Goal: Task Accomplishment & Management: Manage account settings

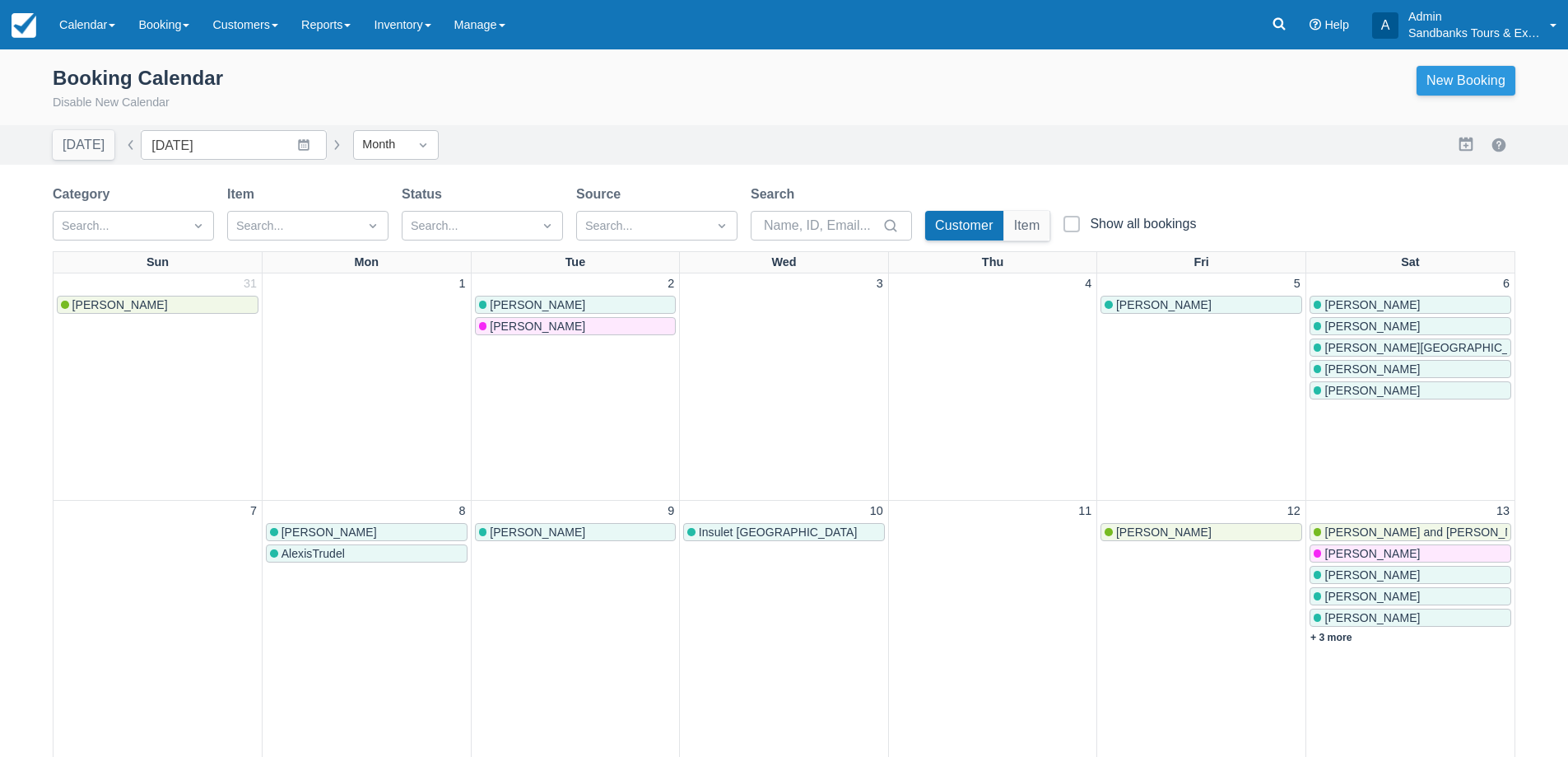
click at [1439, 94] on link "New Booking" at bounding box center [1466, 80] width 98 height 30
click at [126, 145] on button "button" at bounding box center [130, 145] width 19 height 19
type input "[DATE]"
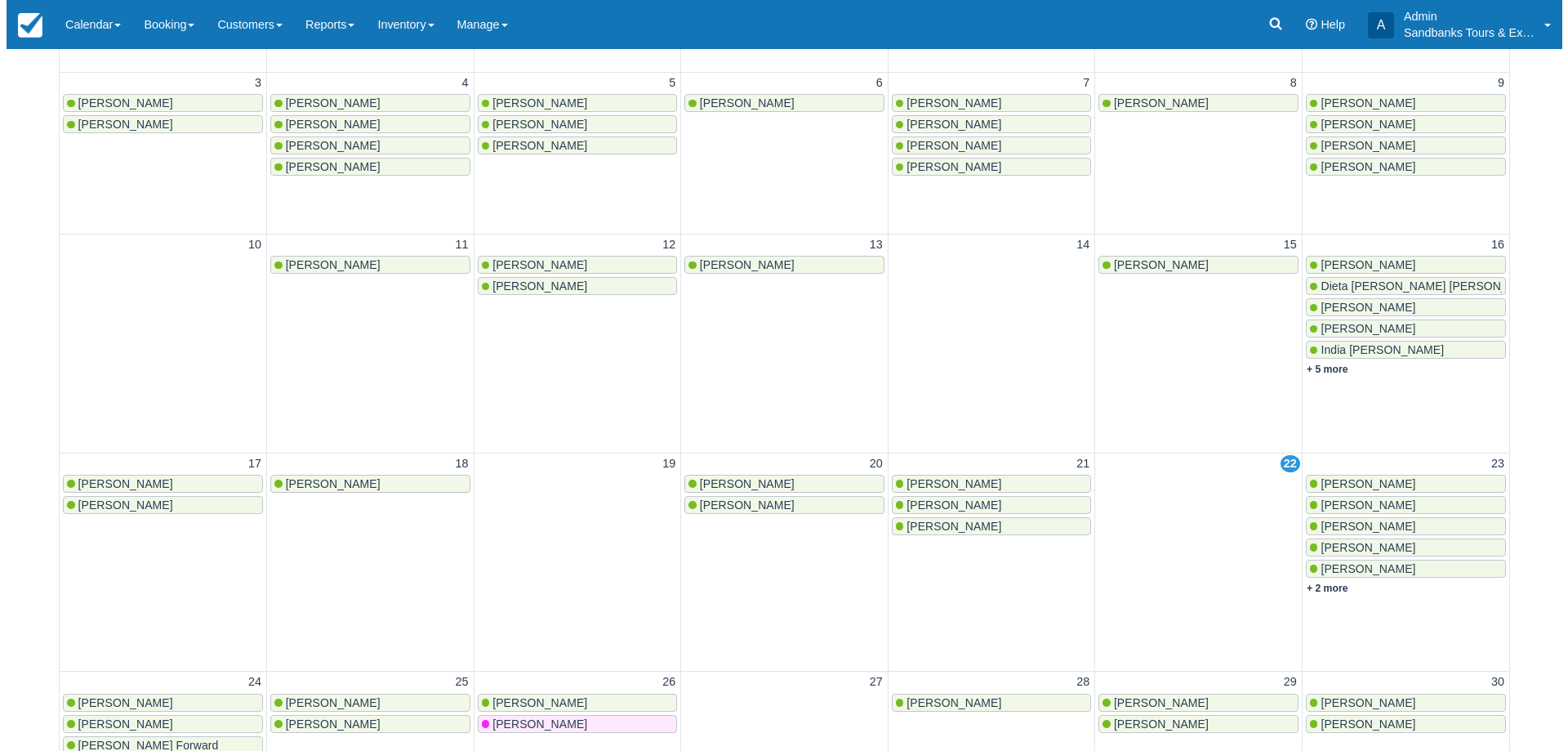
scroll to position [573, 0]
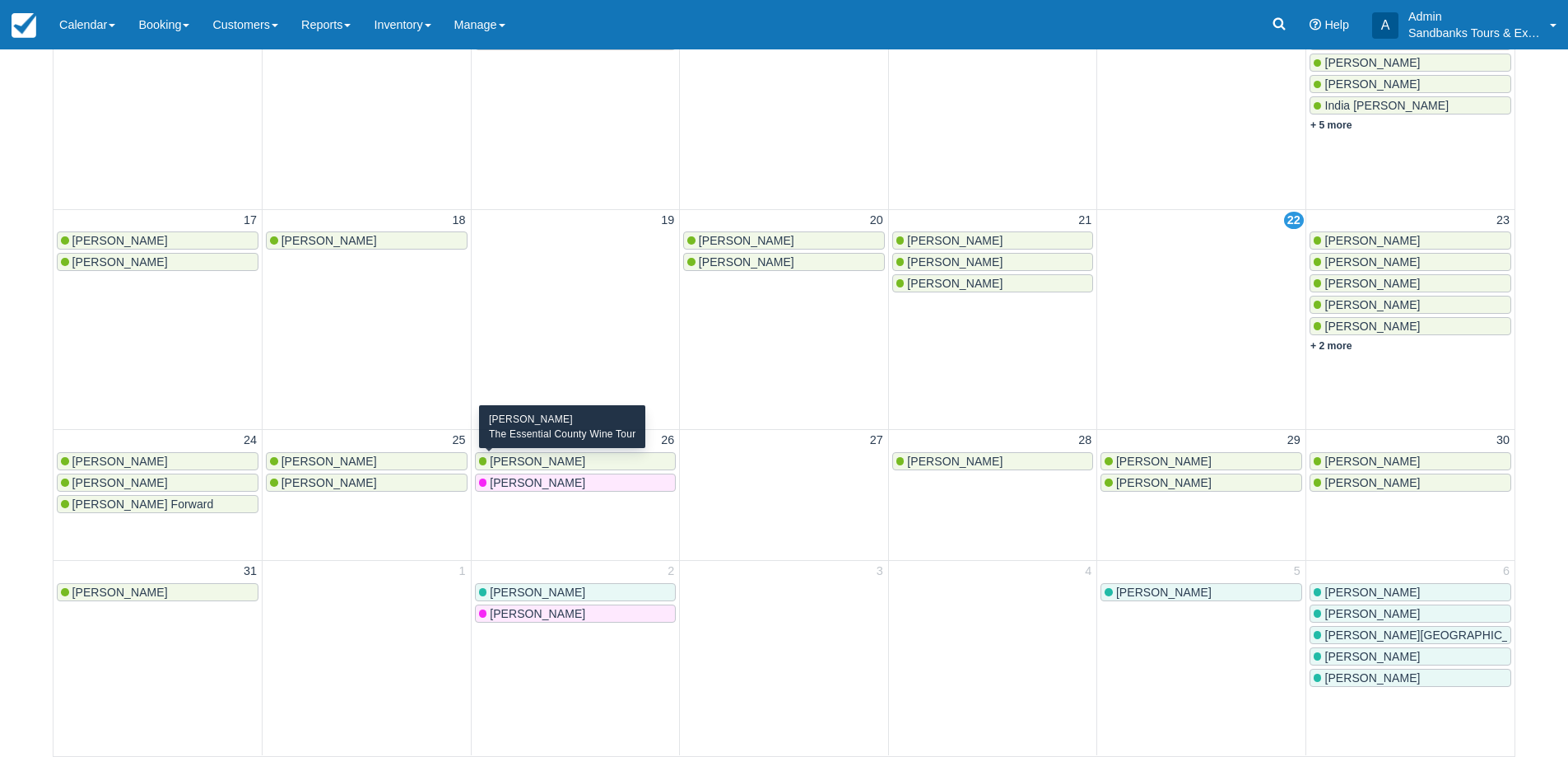
click at [561, 456] on div "Nicole" at bounding box center [576, 461] width 194 height 14
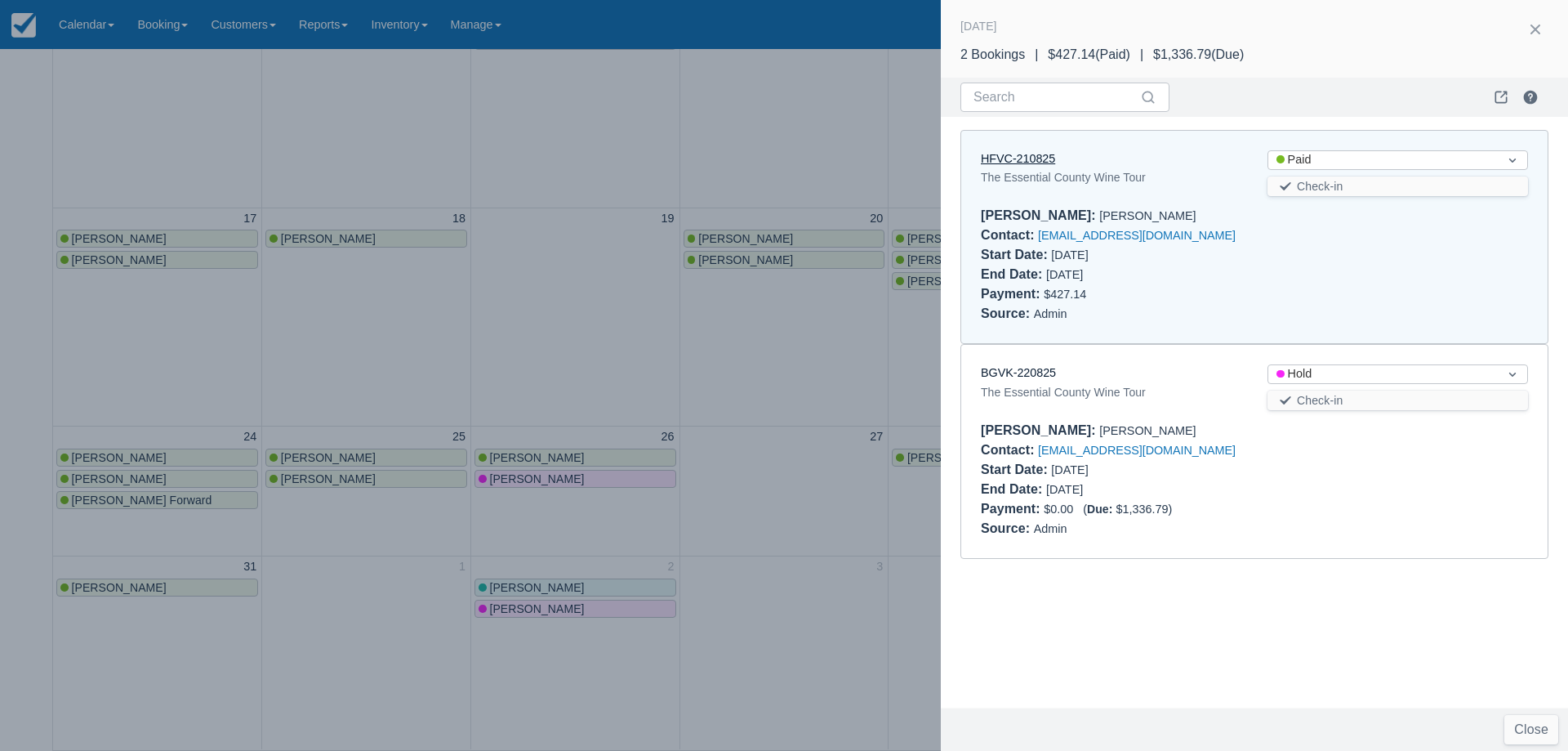
click at [1022, 158] on link "HFVC-210825" at bounding box center [1018, 159] width 75 height 13
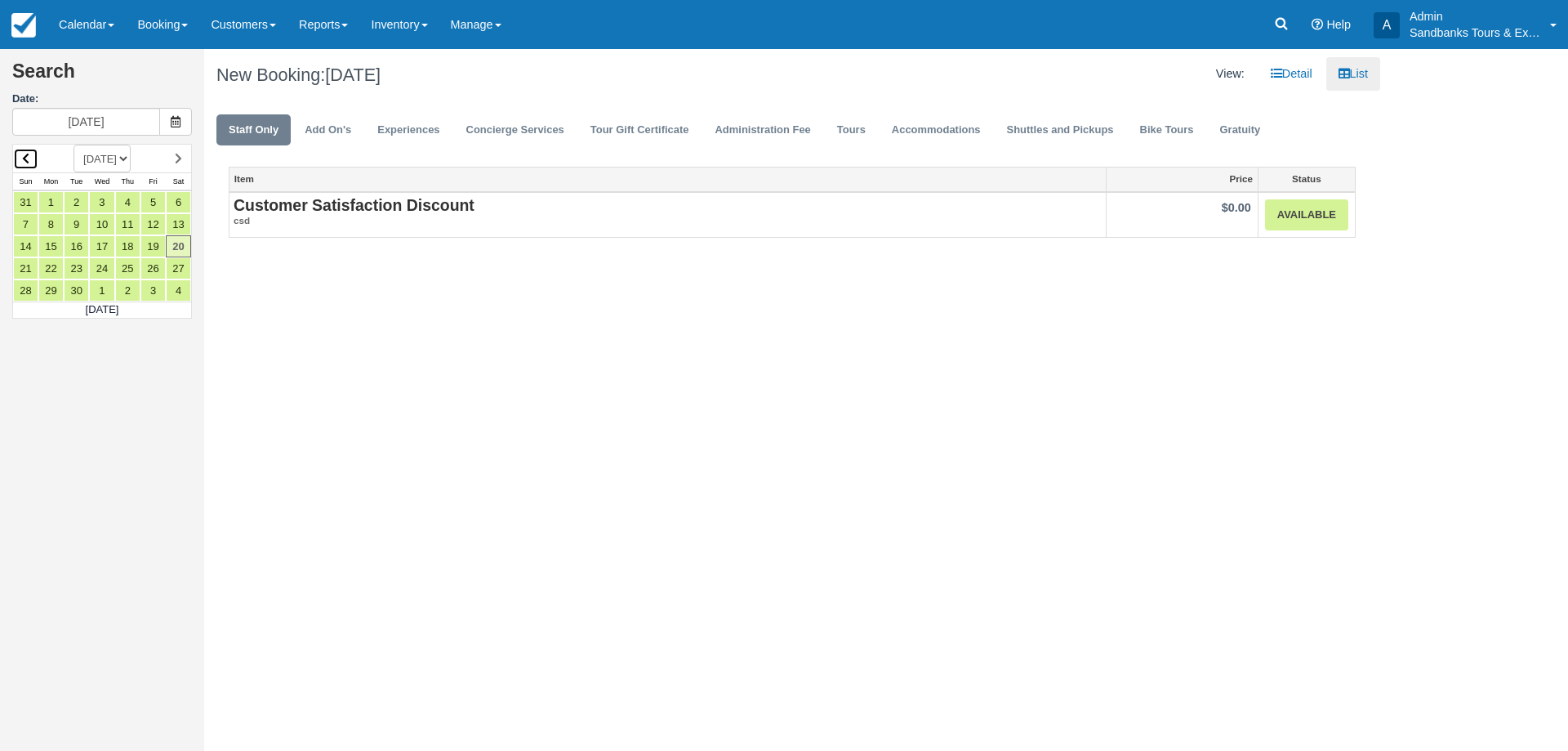
click at [22, 156] on icon at bounding box center [26, 159] width 8 height 11
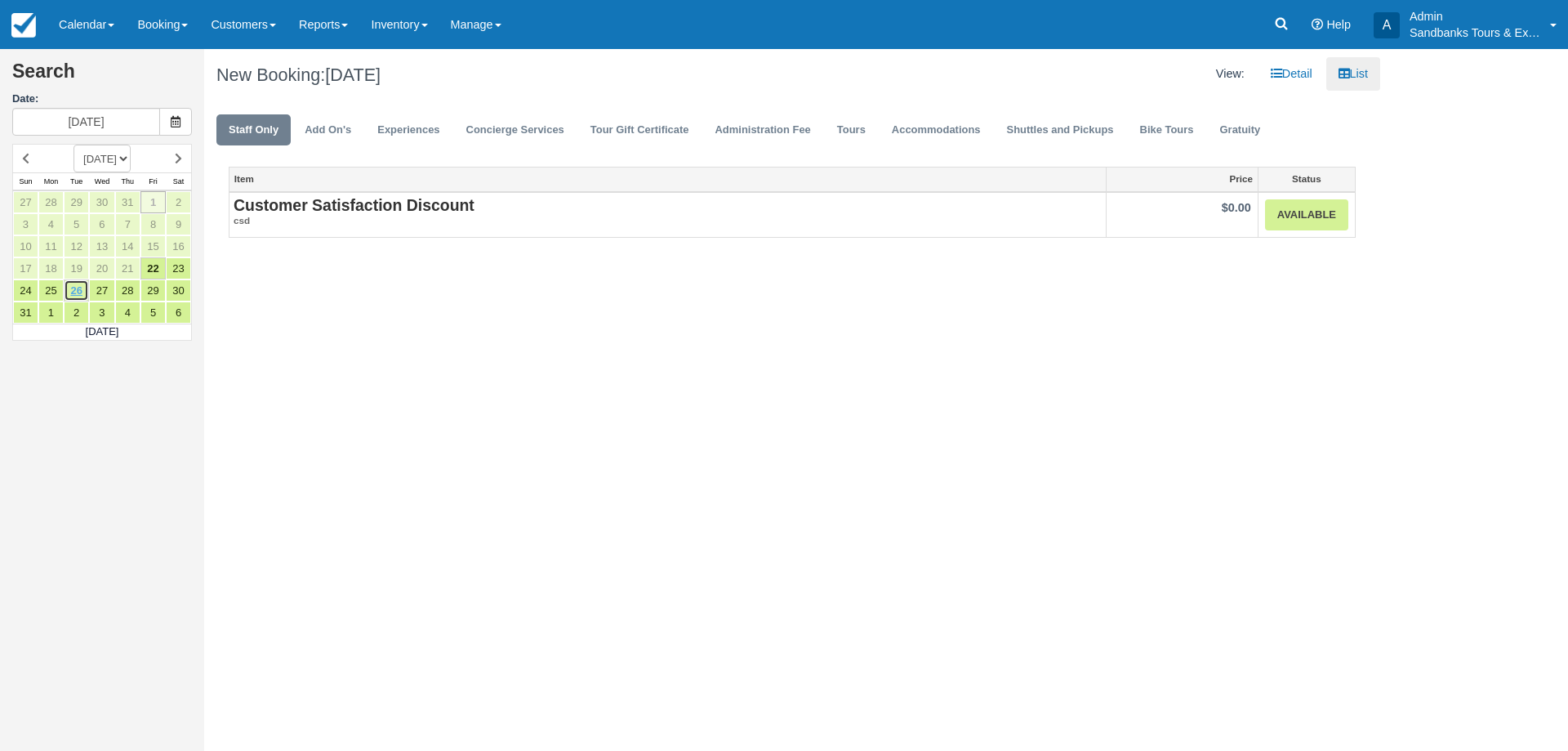
click at [80, 297] on link "26" at bounding box center [77, 290] width 25 height 22
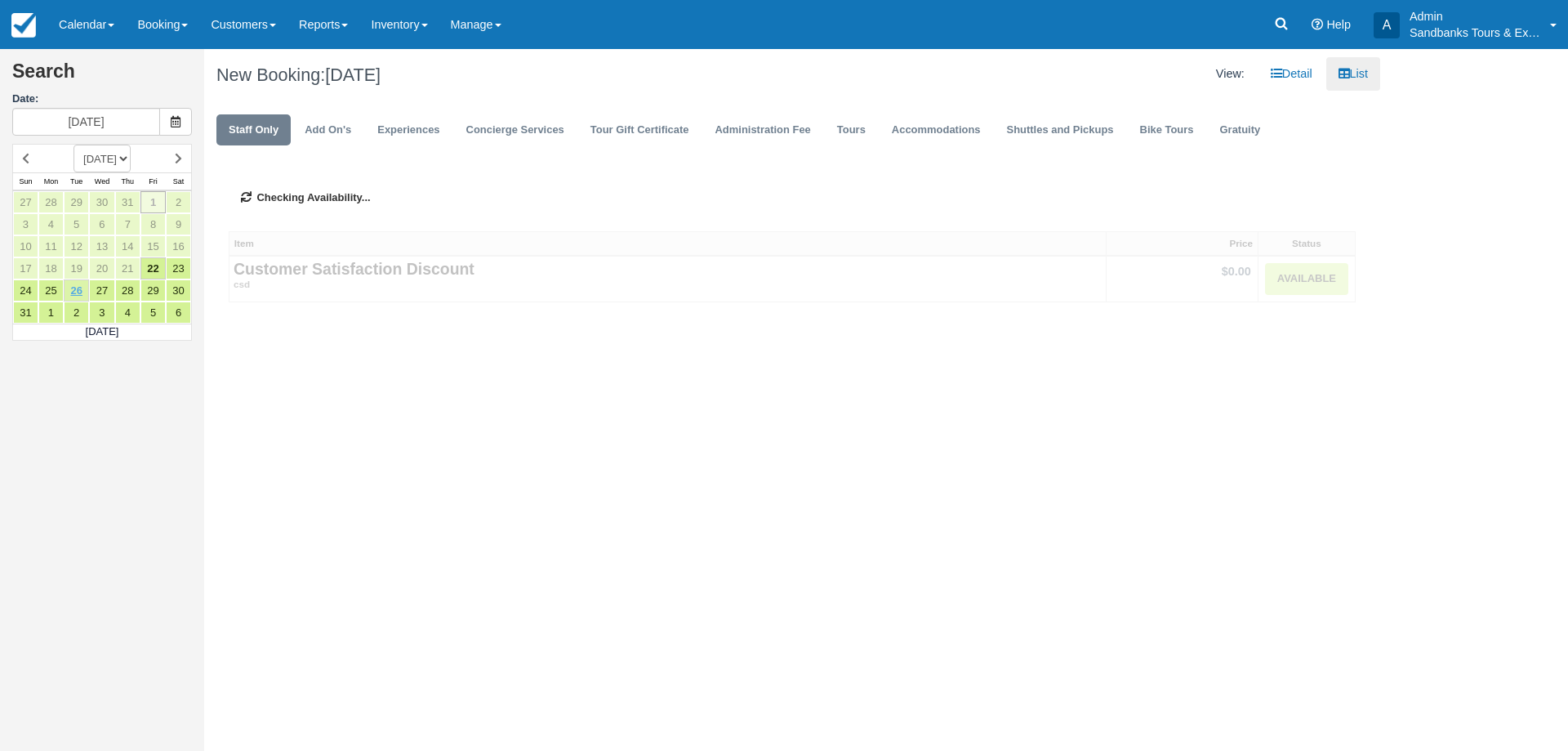
type input "[DATE]"
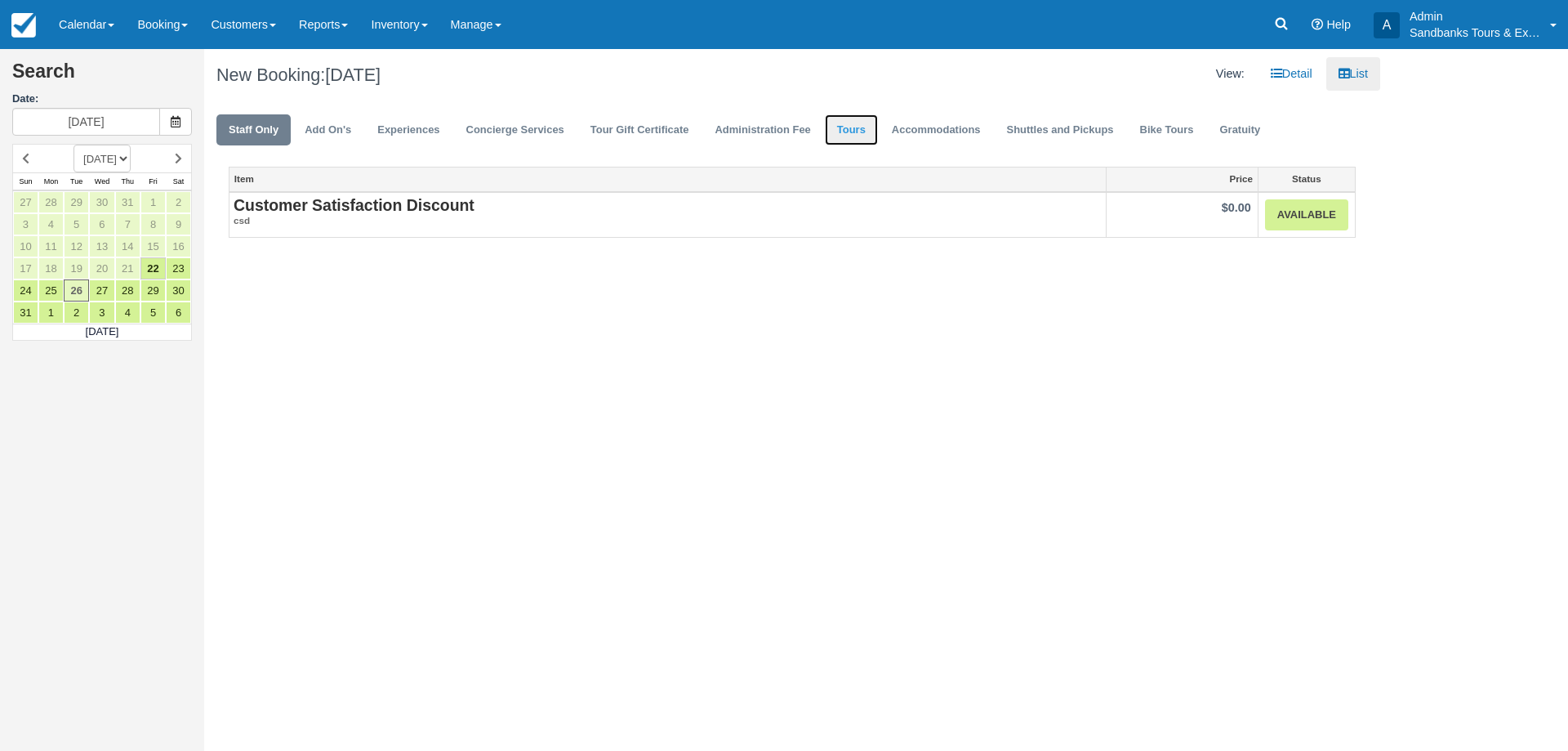
click at [855, 129] on link "Tours" at bounding box center [850, 130] width 53 height 32
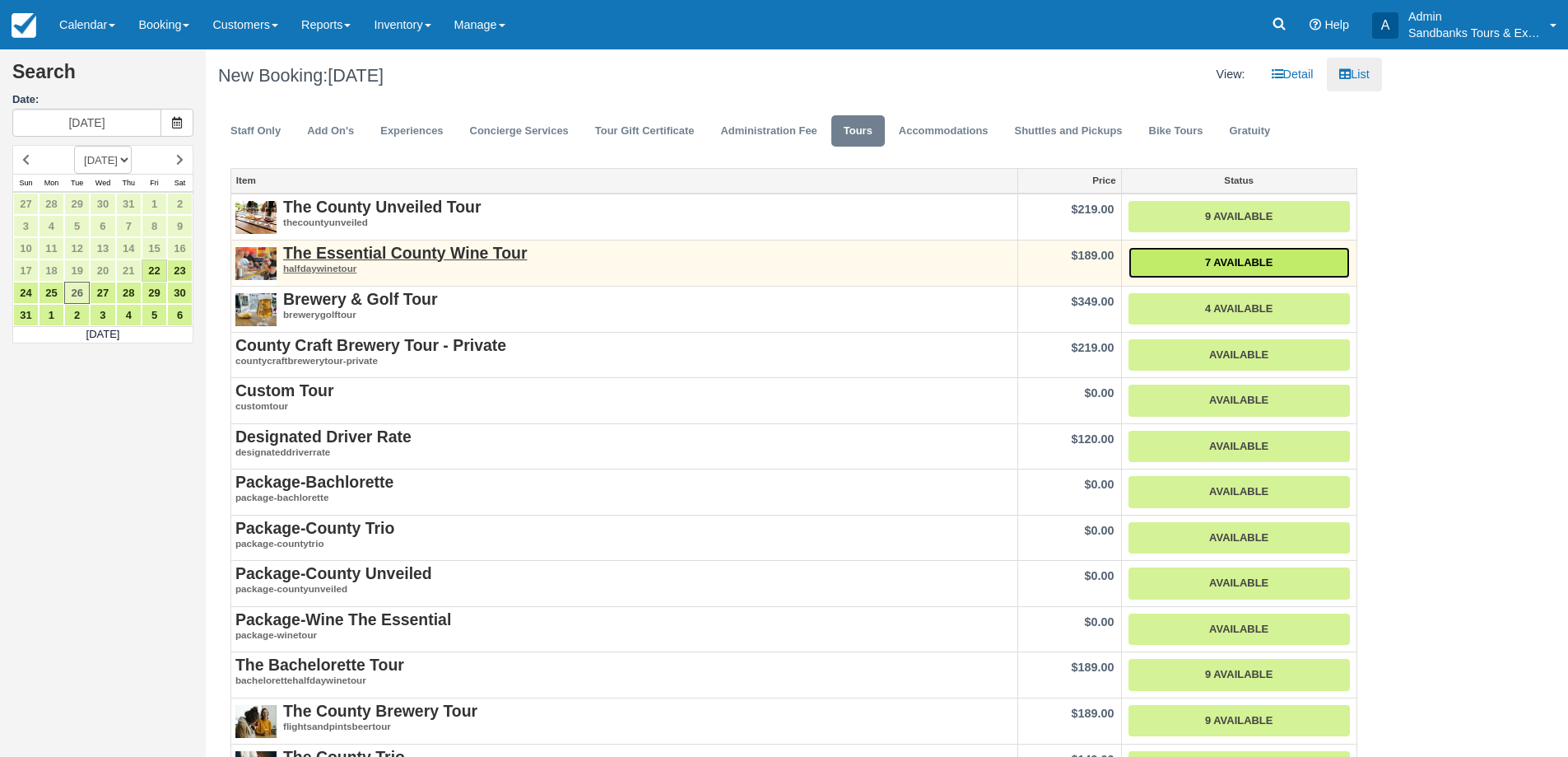
click at [1213, 257] on link "7 Available" at bounding box center [1239, 262] width 222 height 32
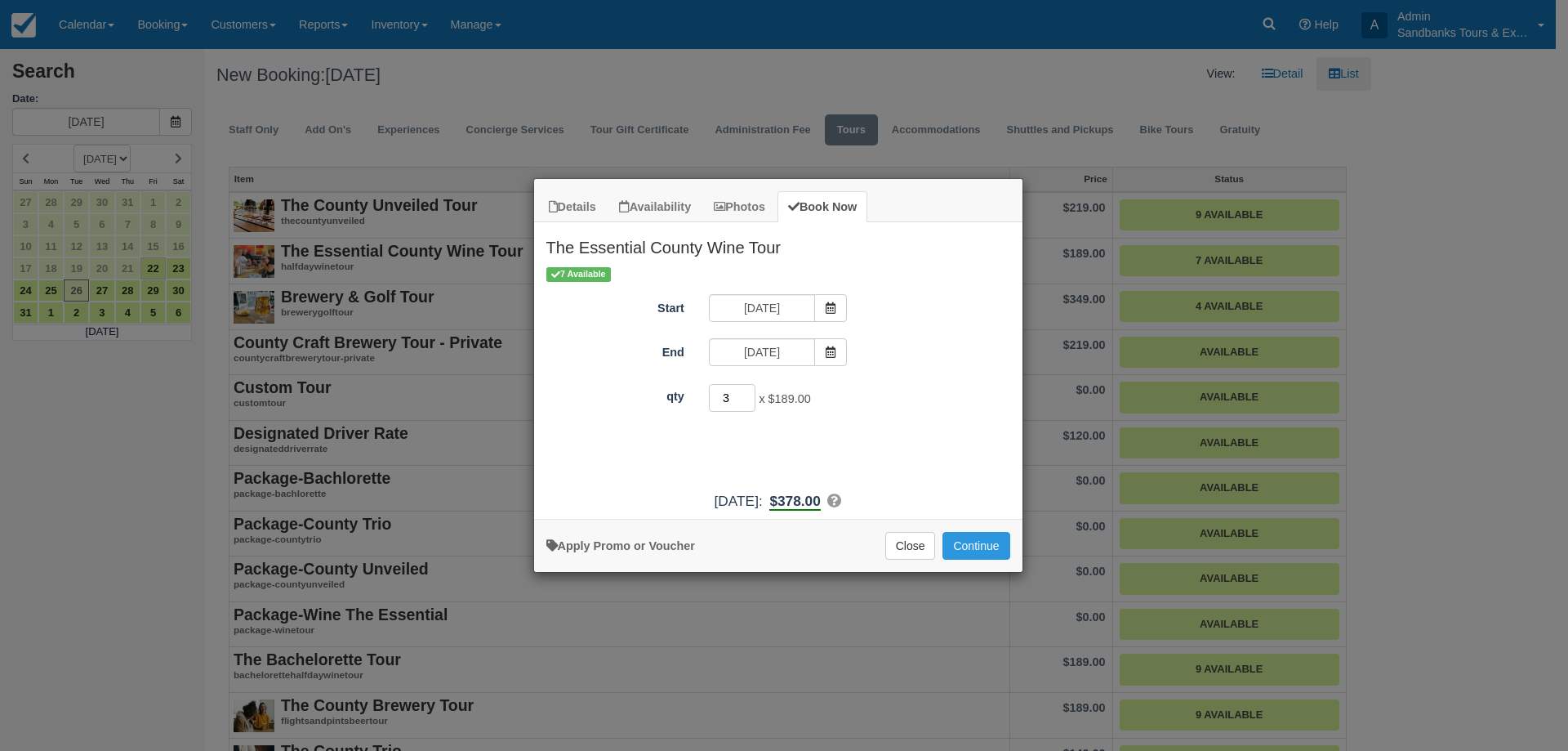
click at [747, 395] on input "3" at bounding box center [733, 397] width 48 height 28
click at [747, 395] on input "4" at bounding box center [733, 397] width 48 height 28
click at [747, 395] on input "5" at bounding box center [733, 397] width 48 height 28
click at [747, 395] on input "6" at bounding box center [733, 397] width 48 height 28
type input "7"
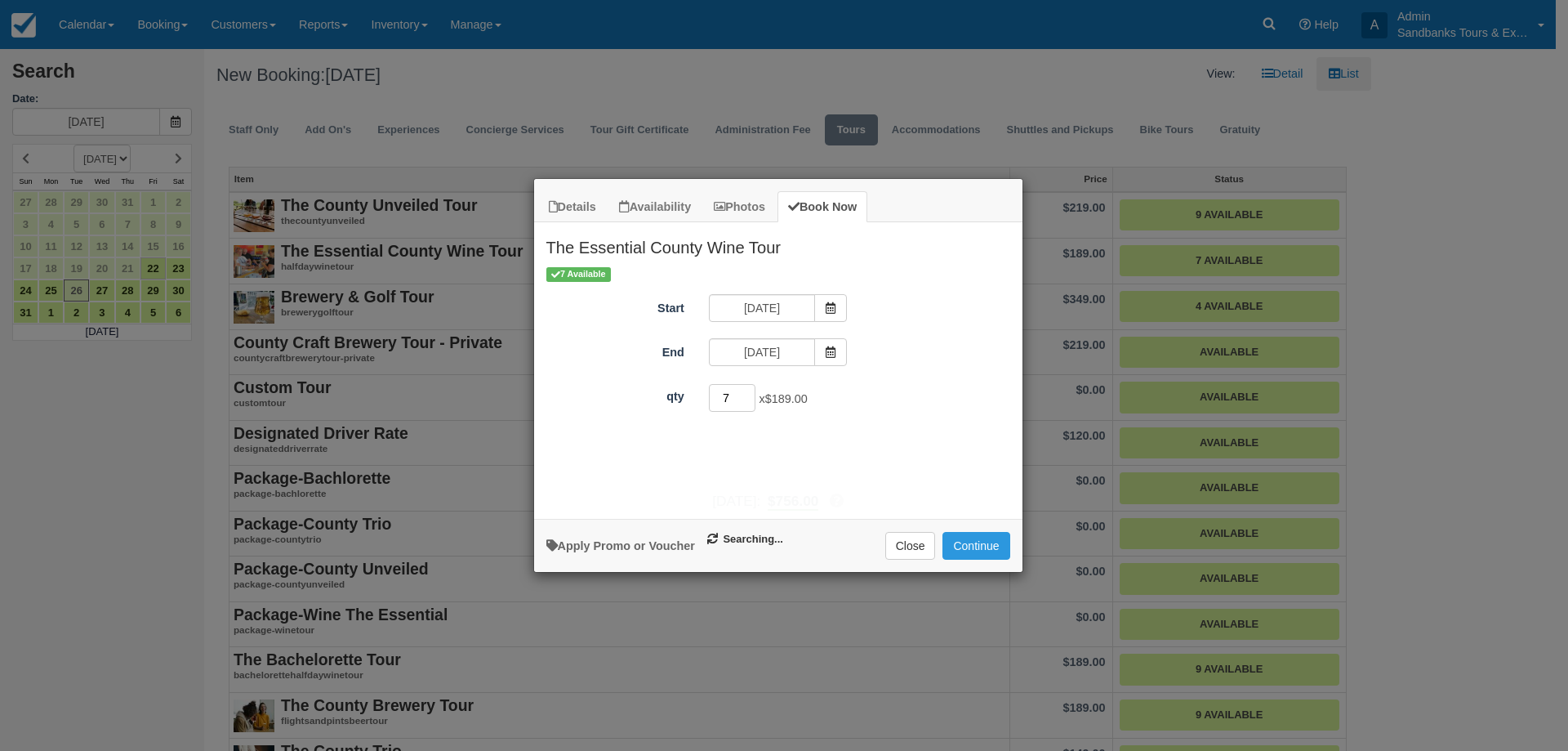
click at [747, 395] on input "7" at bounding box center [733, 397] width 48 height 28
click at [973, 555] on button "Continue" at bounding box center [976, 545] width 67 height 28
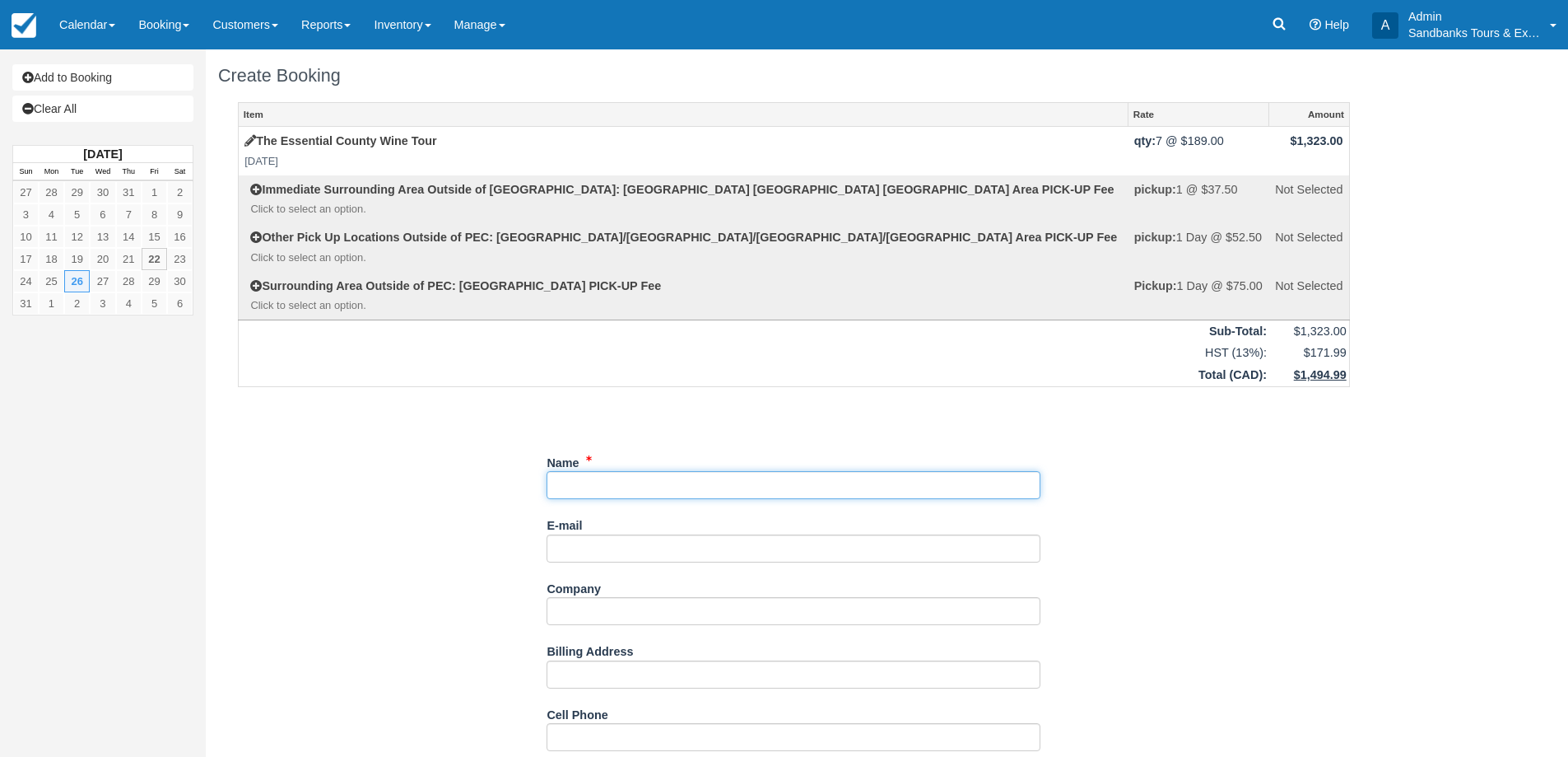
click at [677, 492] on input "Name" at bounding box center [794, 484] width 494 height 28
type input "[PERSON_NAME]"
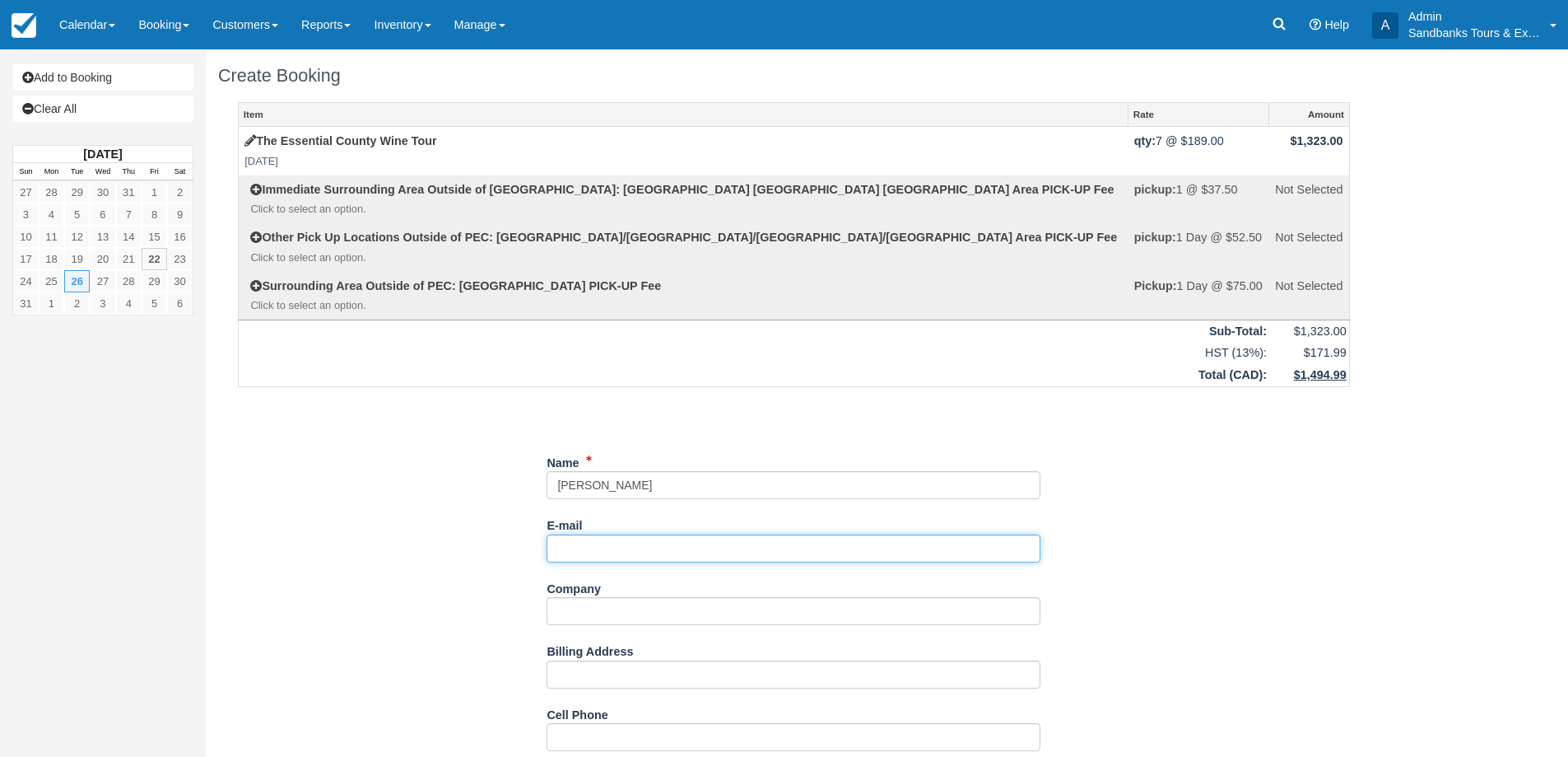
click at [594, 550] on input "E-mail" at bounding box center [794, 548] width 494 height 28
paste input "lisalikestoeat@hotmail.com"
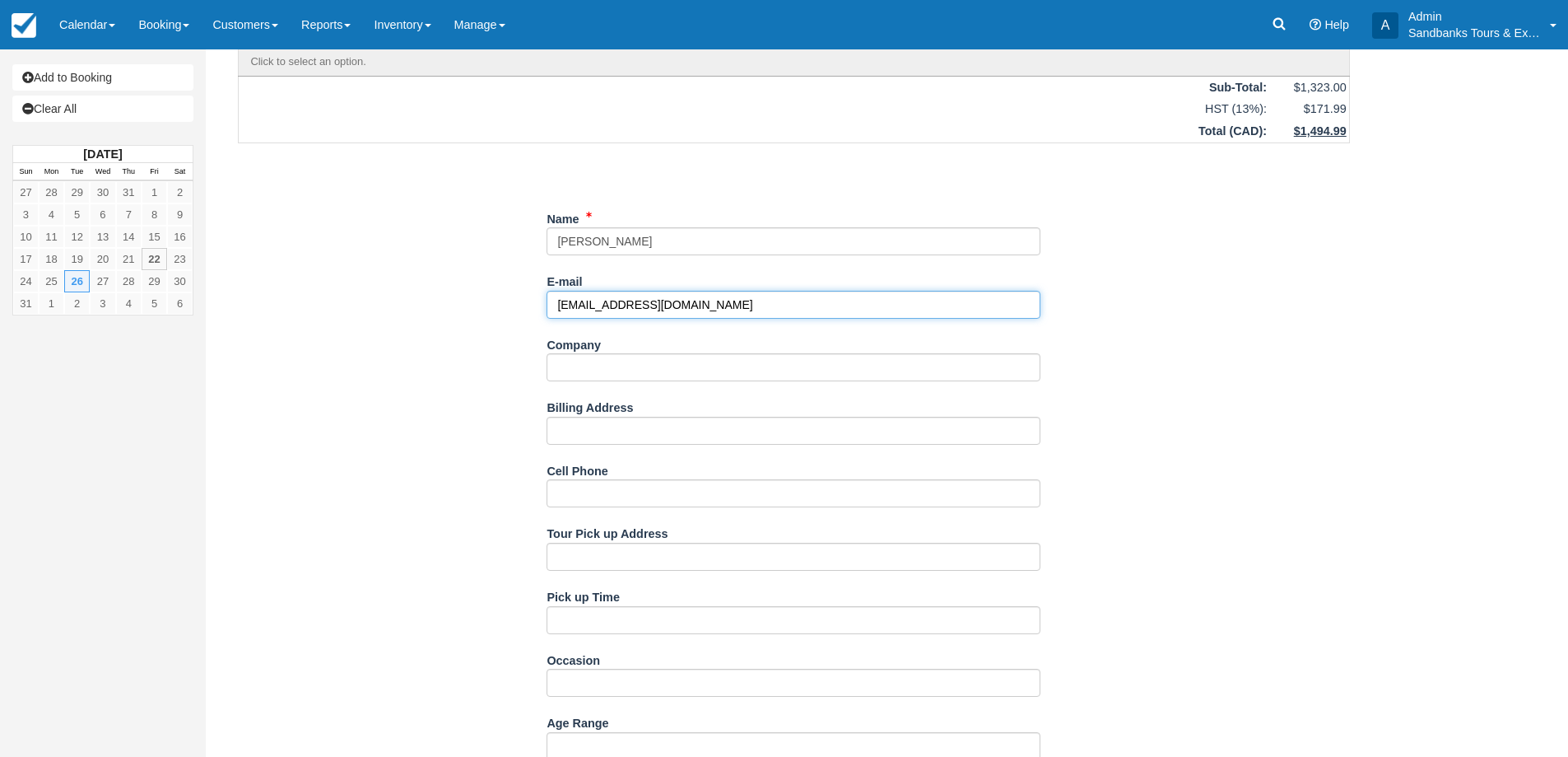
scroll to position [247, 0]
type input "lisalikestoeat@hotmail.com"
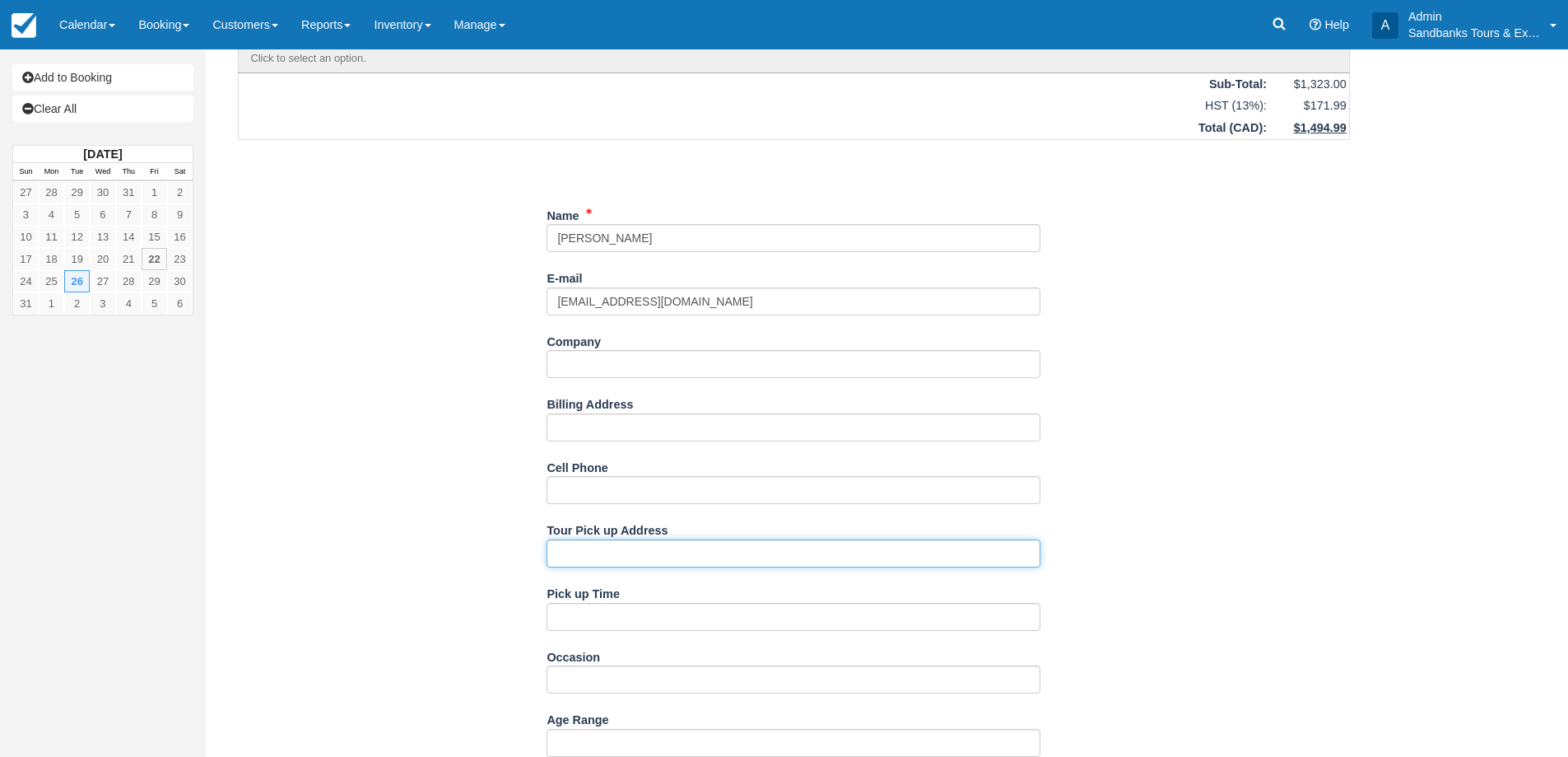
click at [607, 560] on input "Tour Pick up Address" at bounding box center [794, 553] width 494 height 28
click at [577, 556] on input "260Main Street, Bloomfield" at bounding box center [794, 553] width 494 height 28
type input "260 Main Street, Bloomfield"
click at [453, 517] on div "Item Rate Amount The Essential County Wine Tour Tue Aug 26, 2025 qty: 7 @ $189.…" at bounding box center [794, 591] width 1151 height 1473
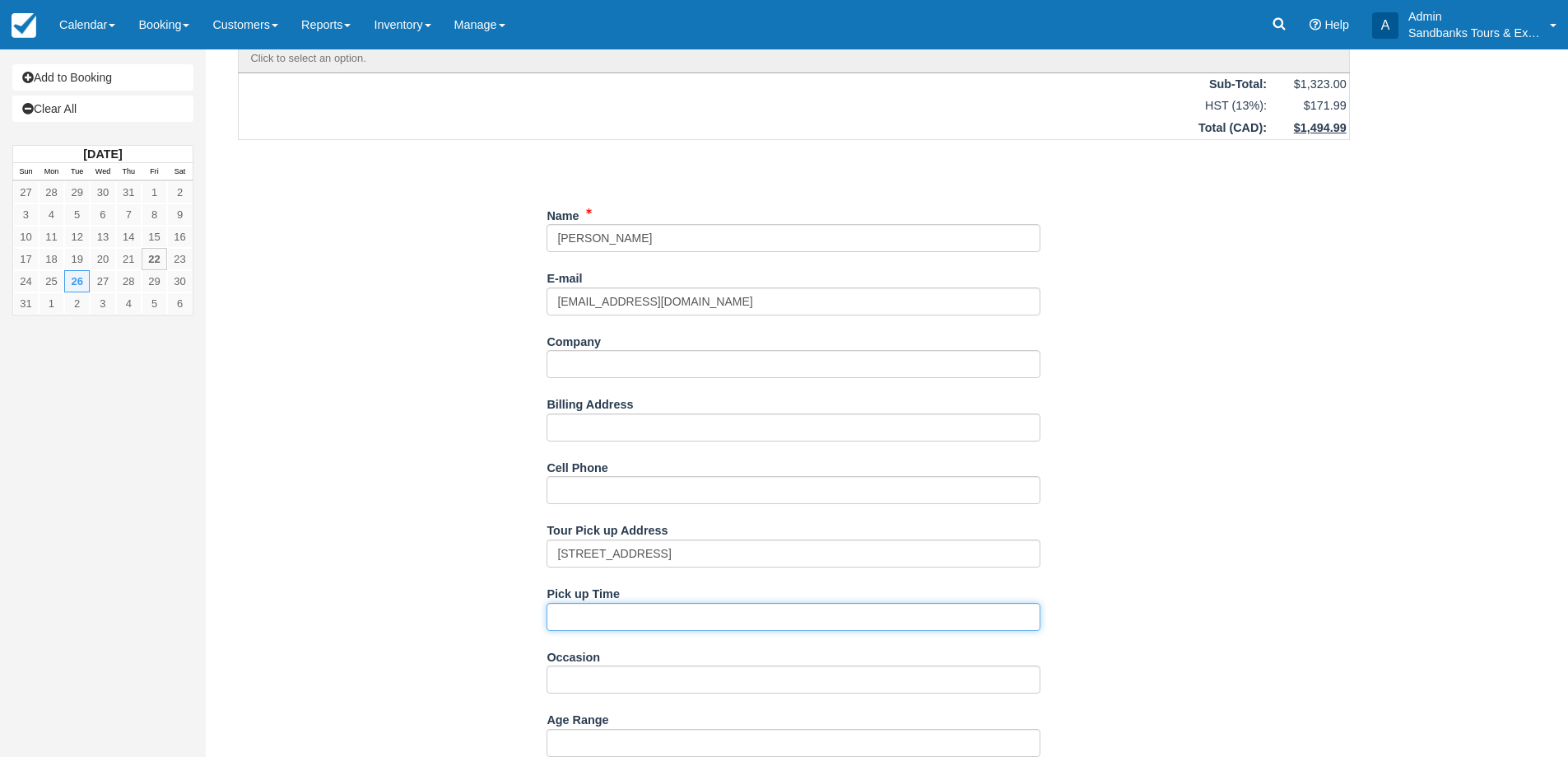
click at [622, 622] on input "Pick up Time" at bounding box center [794, 616] width 494 height 28
type input "11:30am"
click at [425, 536] on div "Item Rate Amount The Essential County Wine Tour Tue Aug 26, 2025 qty: 7 @ $189.…" at bounding box center [794, 591] width 1151 height 1473
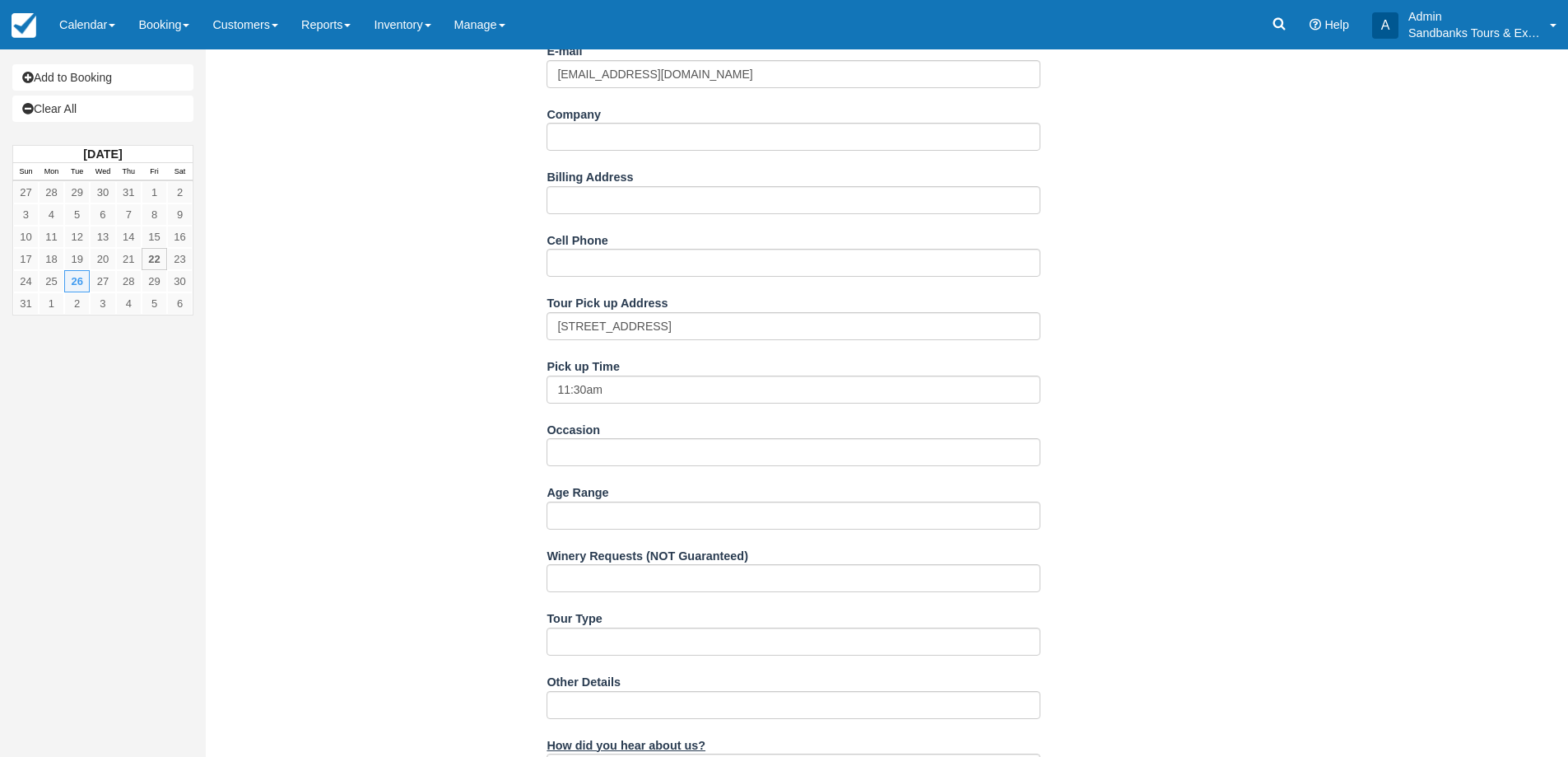
scroll to position [577, 0]
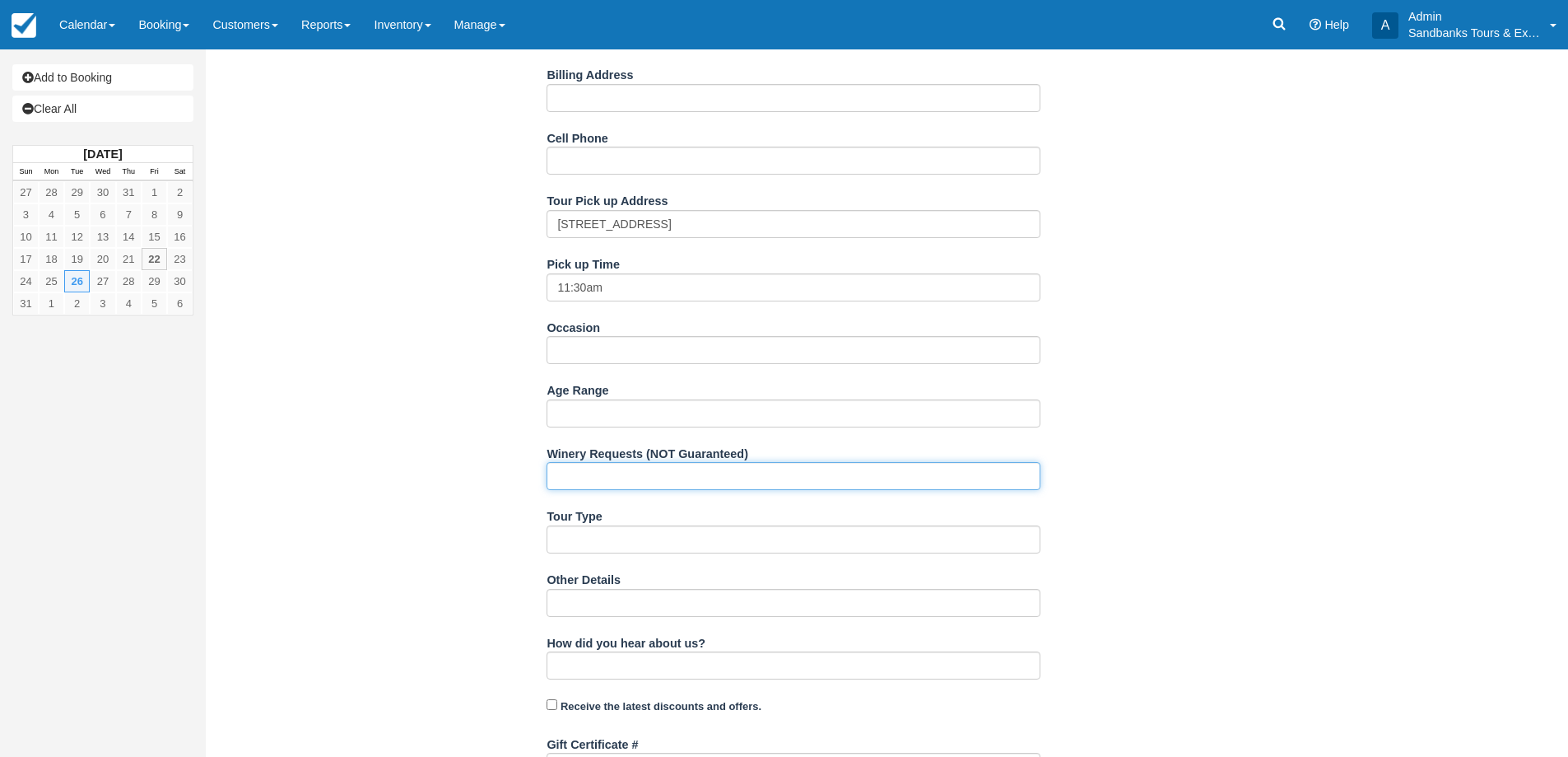
click at [661, 469] on input "Winery Requests (NOT Guaranteed)" at bounding box center [794, 475] width 494 height 28
type input "Closson Chase, Norman Hardies for tastings and lunch"
click at [380, 448] on div "Item Rate Amount The Essential County Wine Tour Tue Aug 26, 2025 qty: 7 @ $189.…" at bounding box center [794, 261] width 1151 height 1473
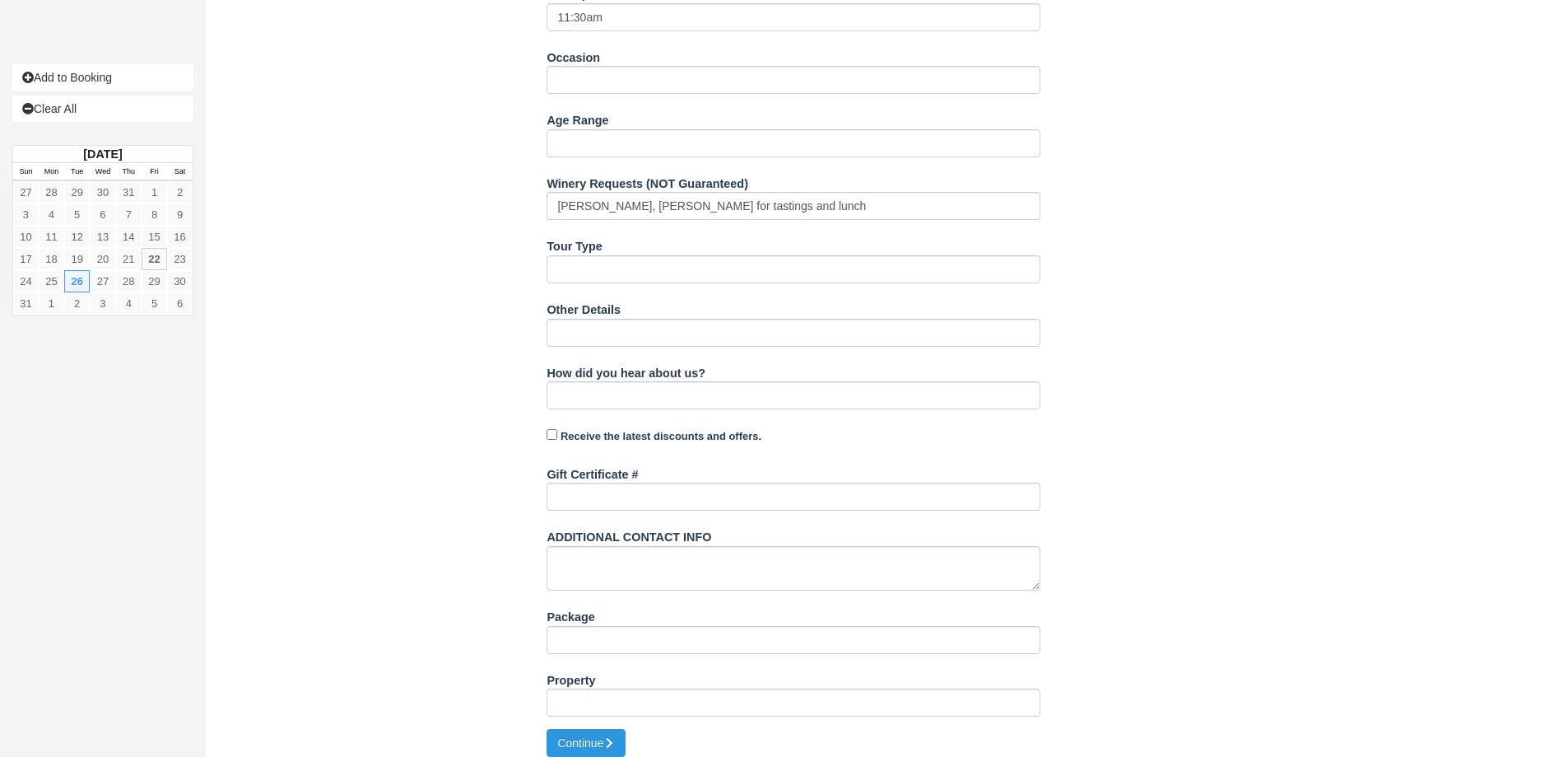
scroll to position [858, 0]
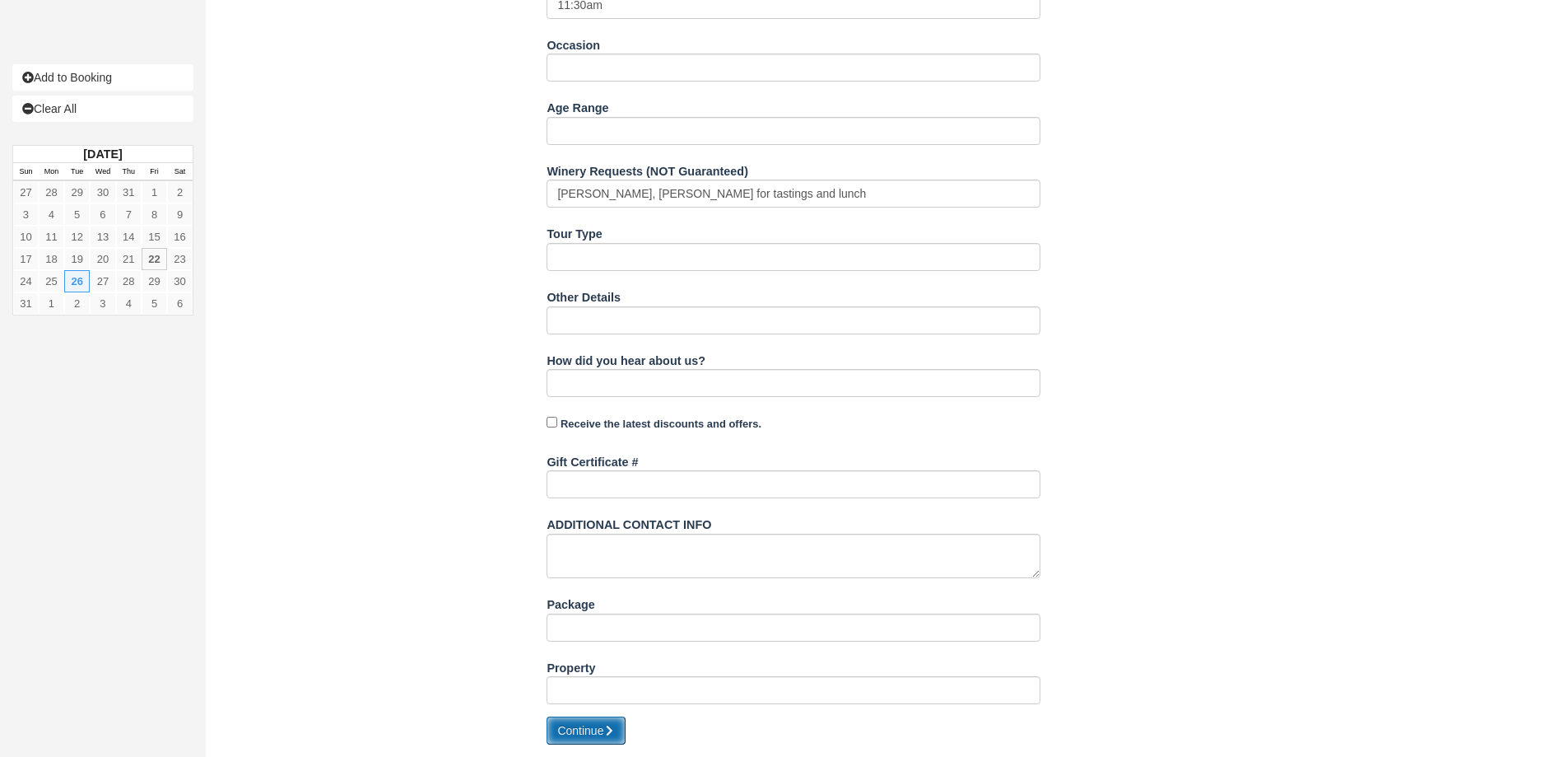
click at [602, 717] on button "Continue" at bounding box center [586, 730] width 79 height 28
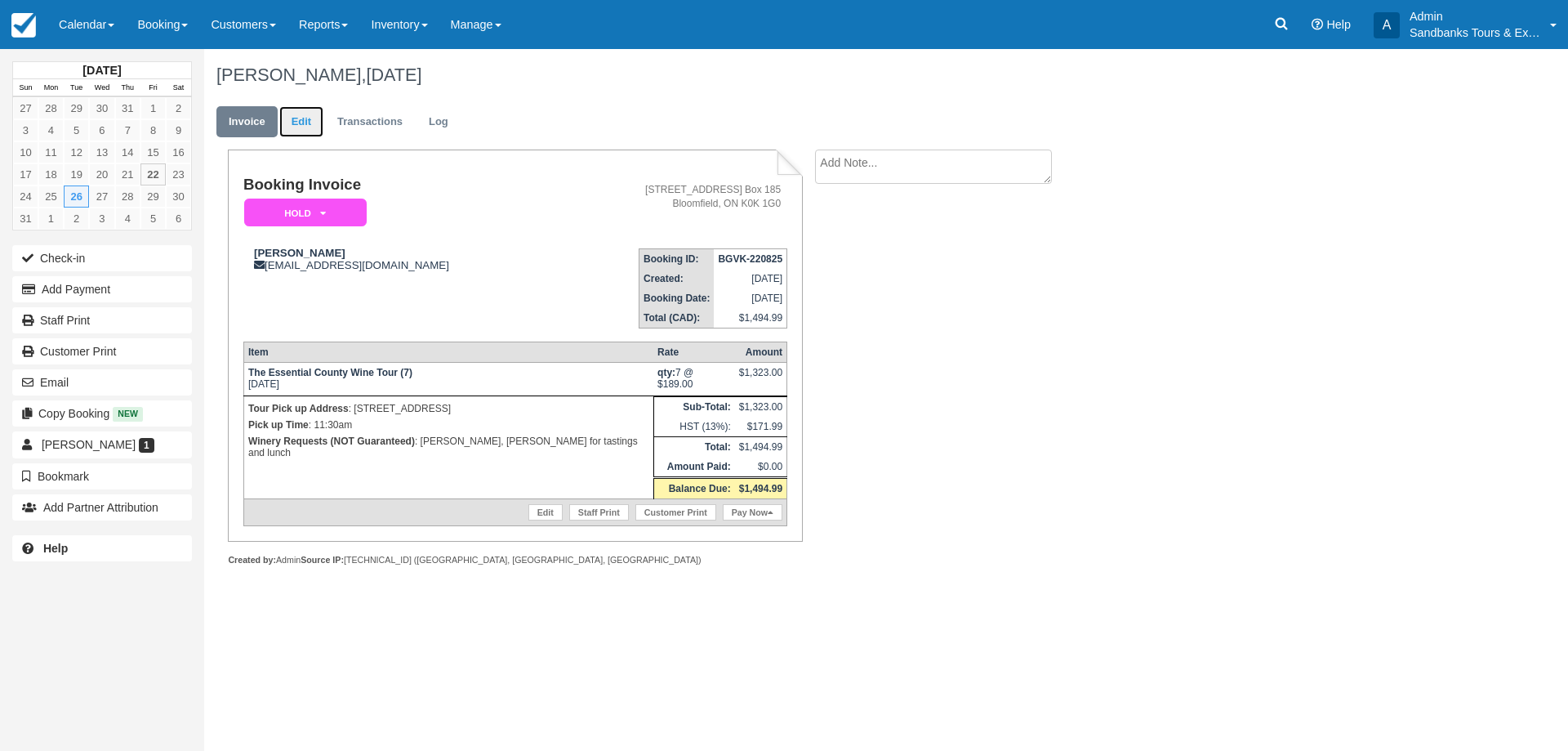
click at [290, 116] on link "Edit" at bounding box center [301, 121] width 44 height 32
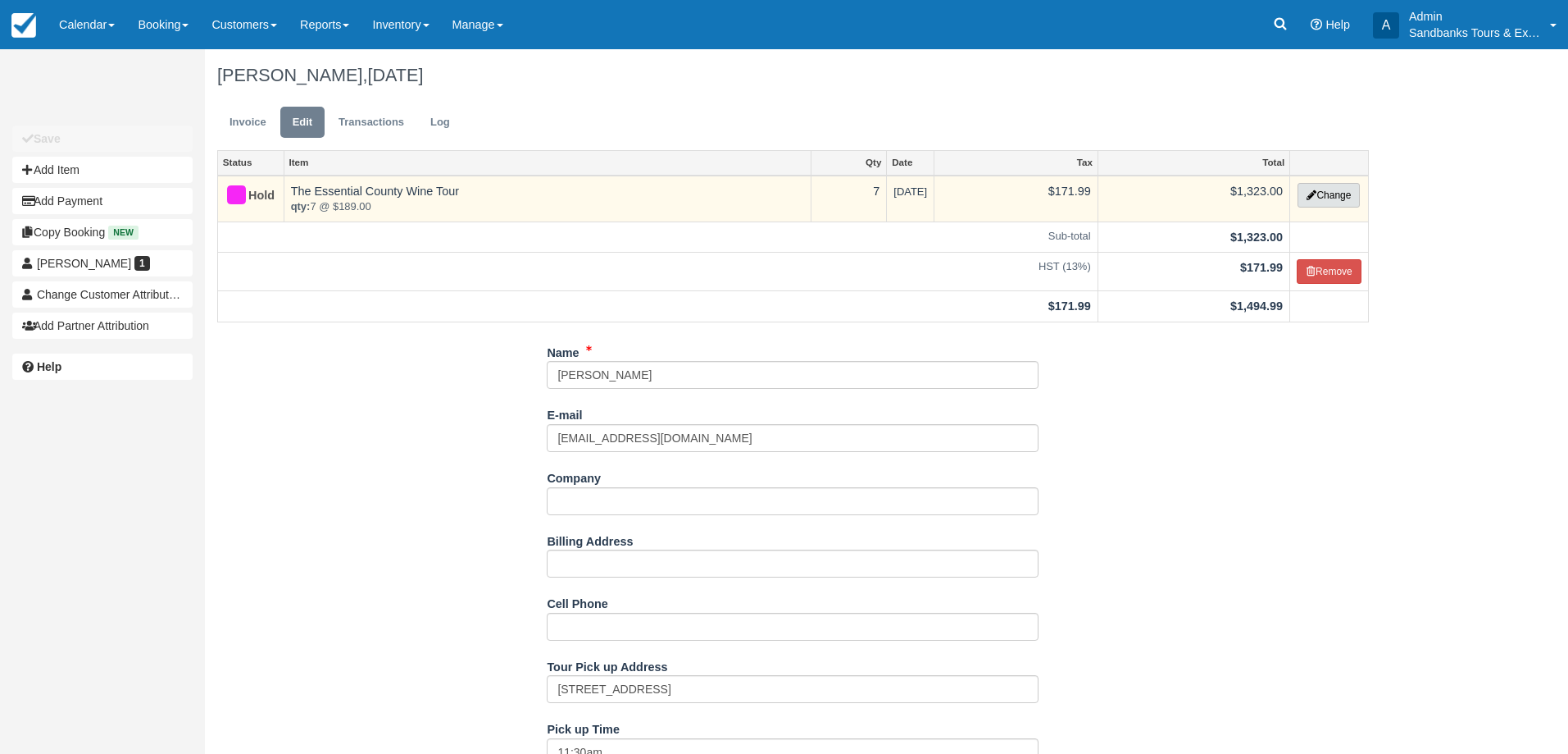
click at [1359, 187] on button "Change" at bounding box center [1328, 195] width 62 height 25
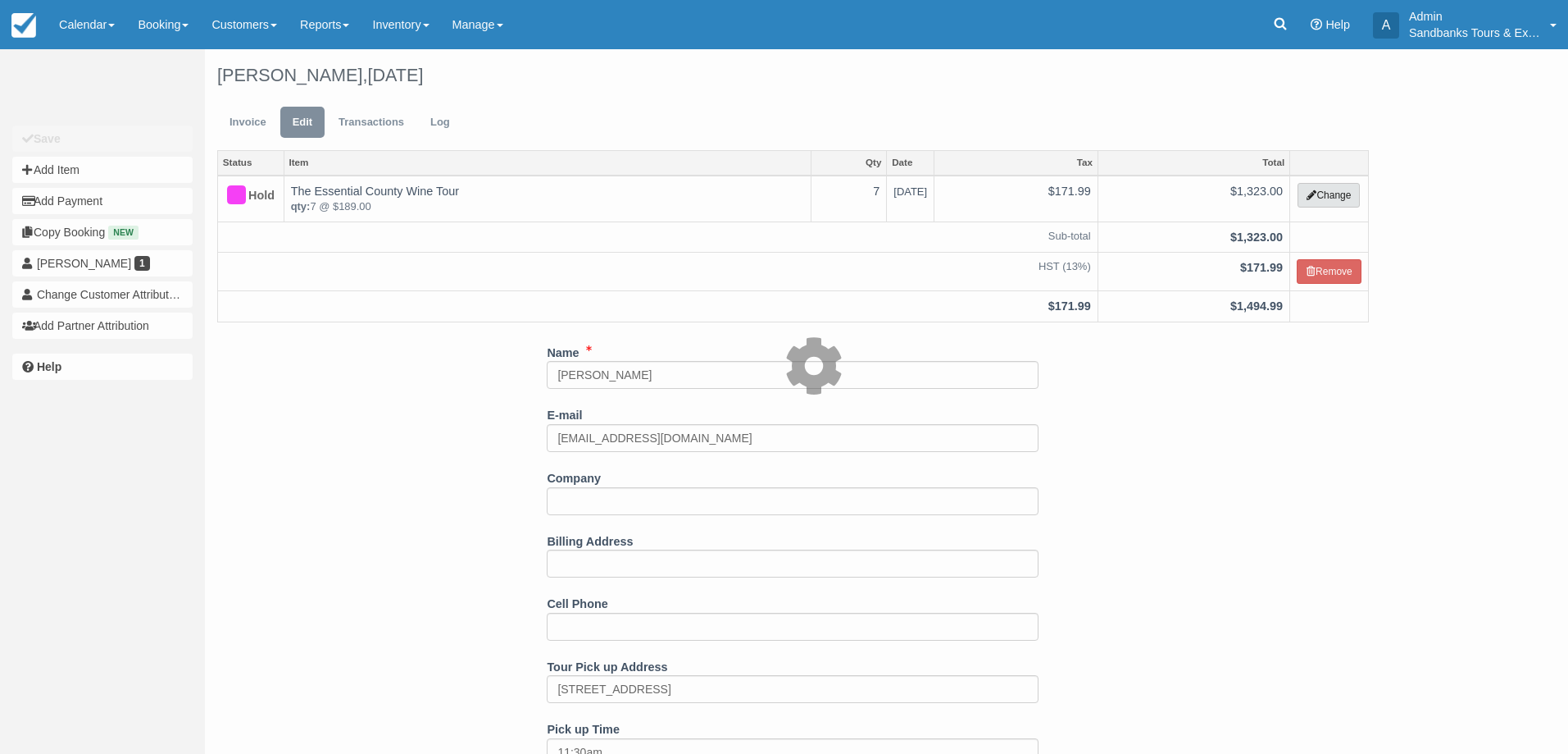
select select "2"
type input "1323.00"
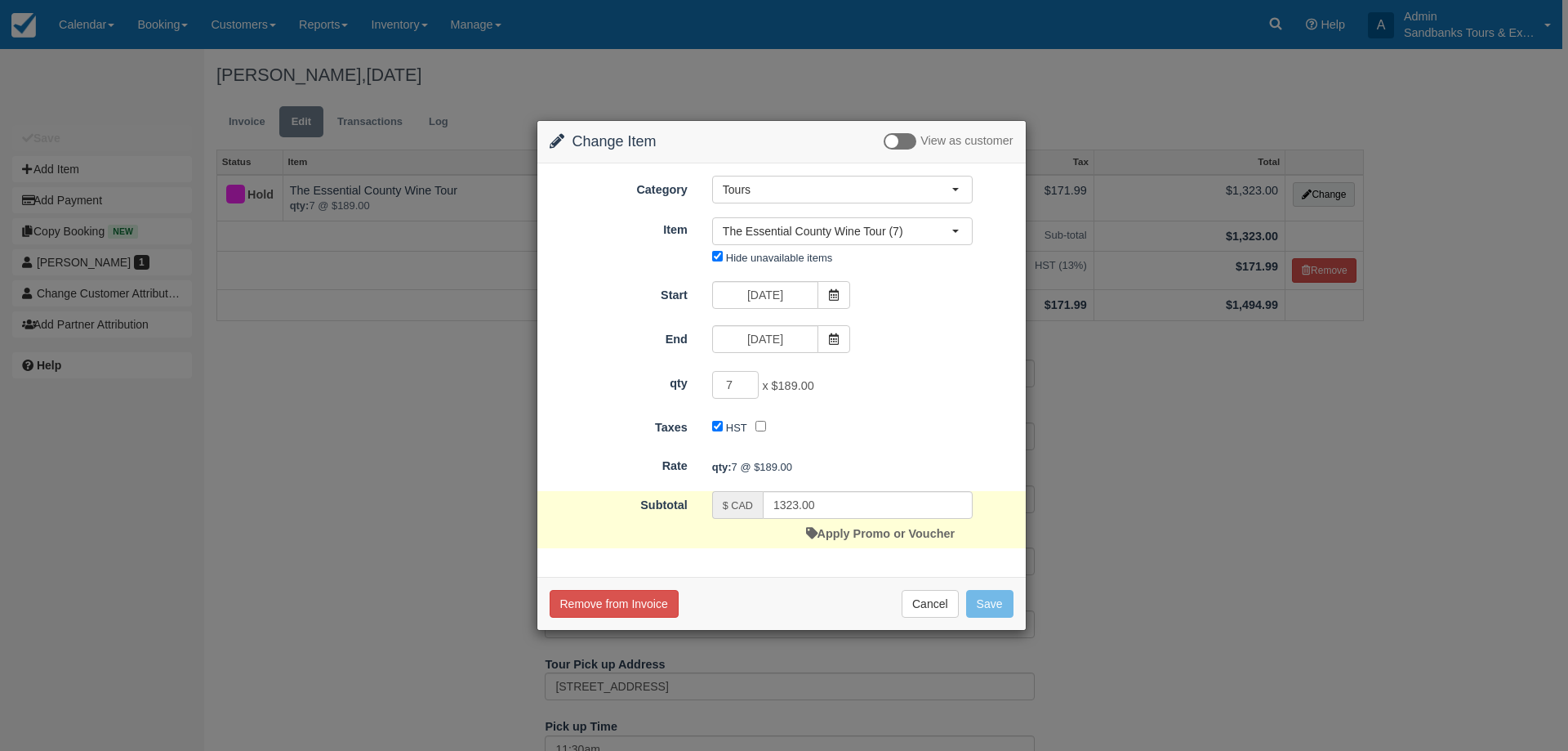
click at [865, 540] on div "Apply Promo or Voucher" at bounding box center [880, 533] width 148 height 30
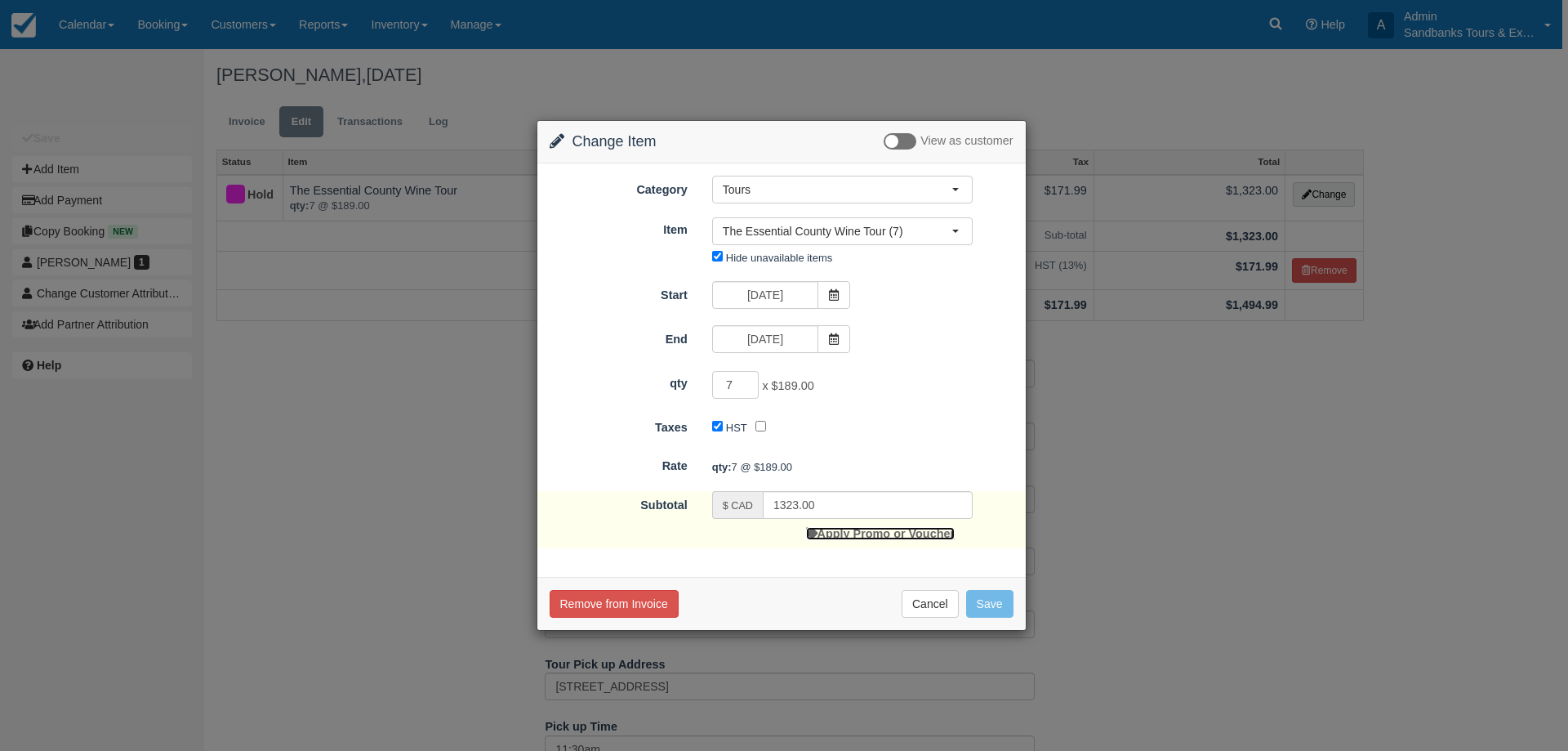
click at [867, 536] on link "Apply Promo or Voucher" at bounding box center [880, 534] width 148 height 13
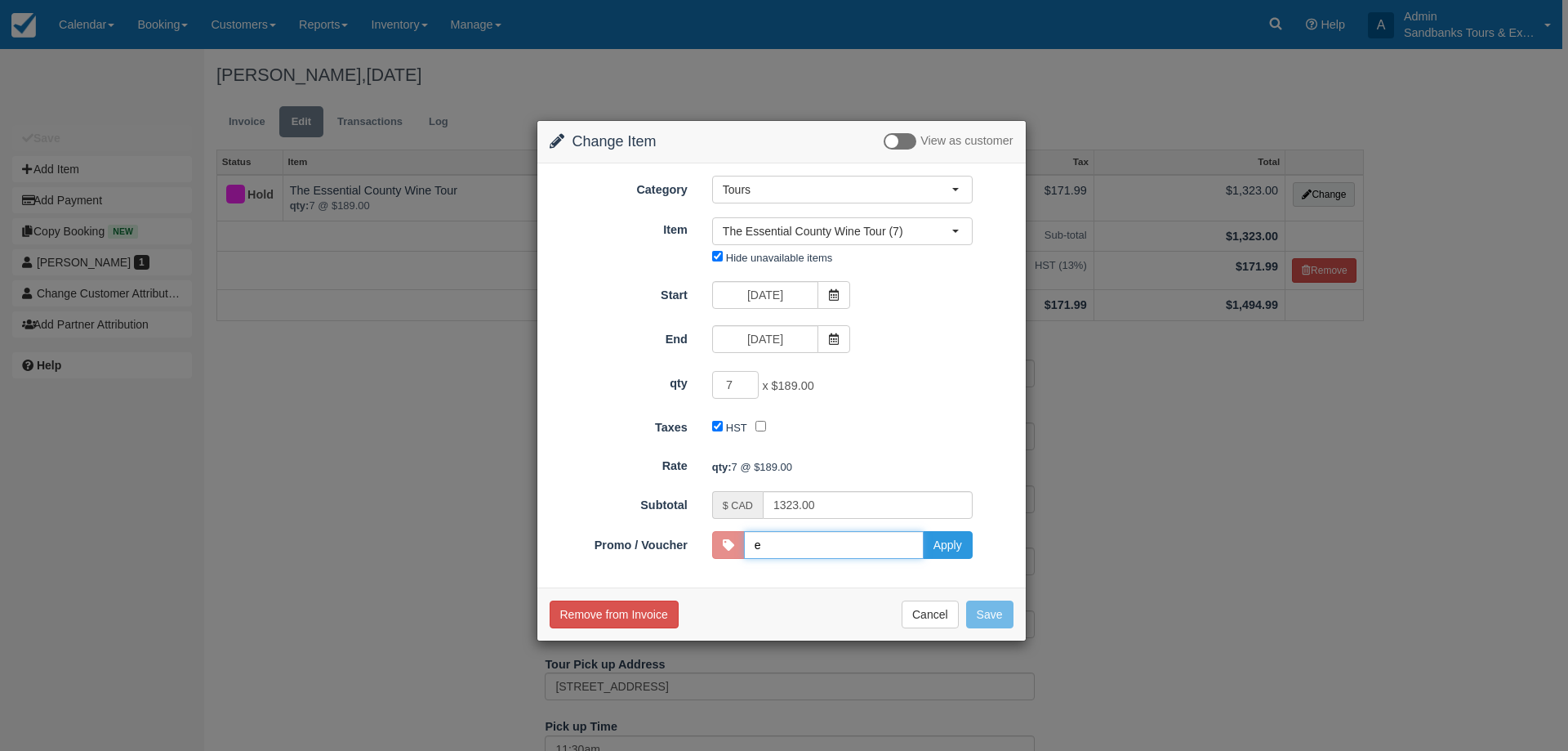
type input "ELS20"
click at [961, 544] on button "Apply" at bounding box center [948, 544] width 50 height 28
type input "1183.00"
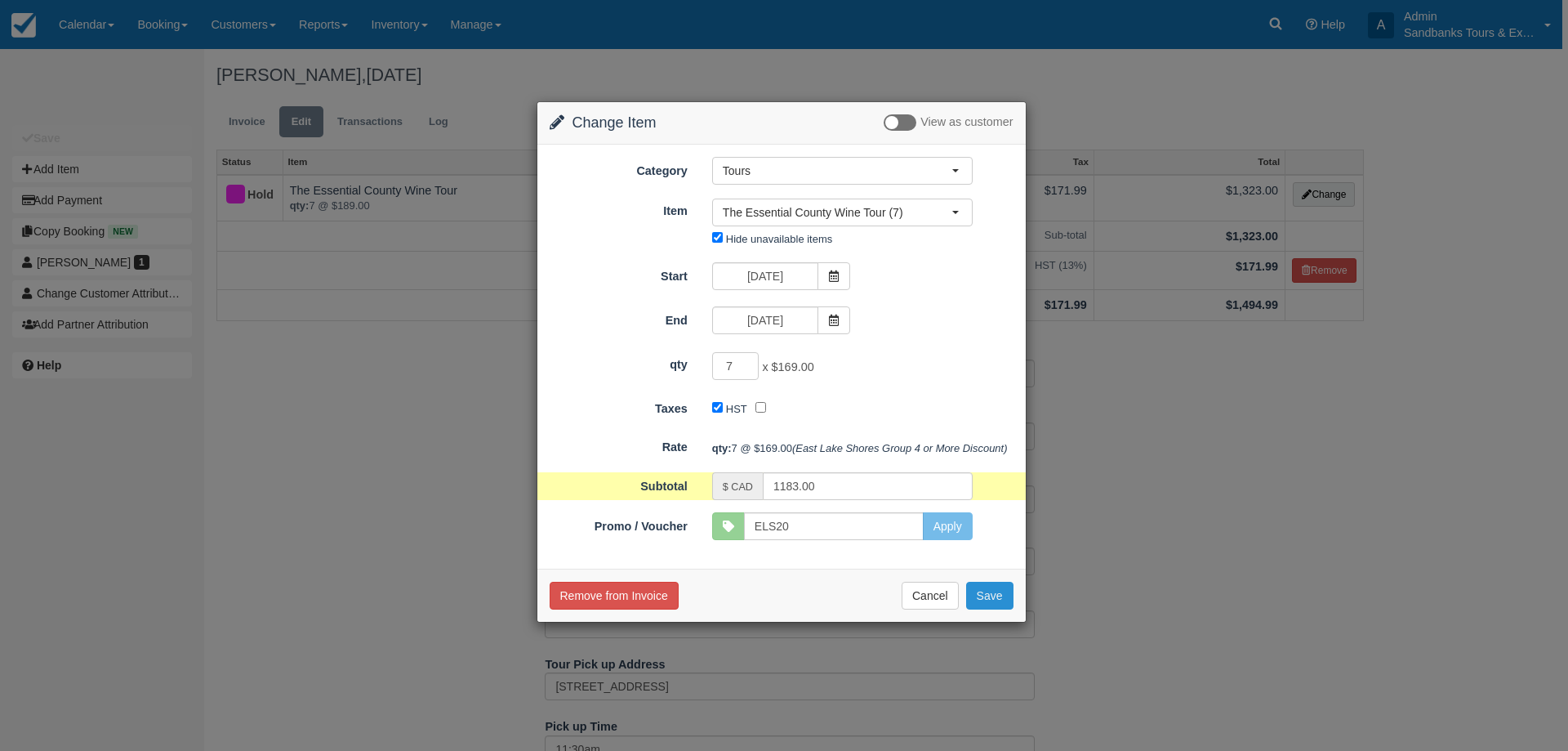
click at [997, 609] on button "Save" at bounding box center [990, 595] width 48 height 28
checkbox input "false"
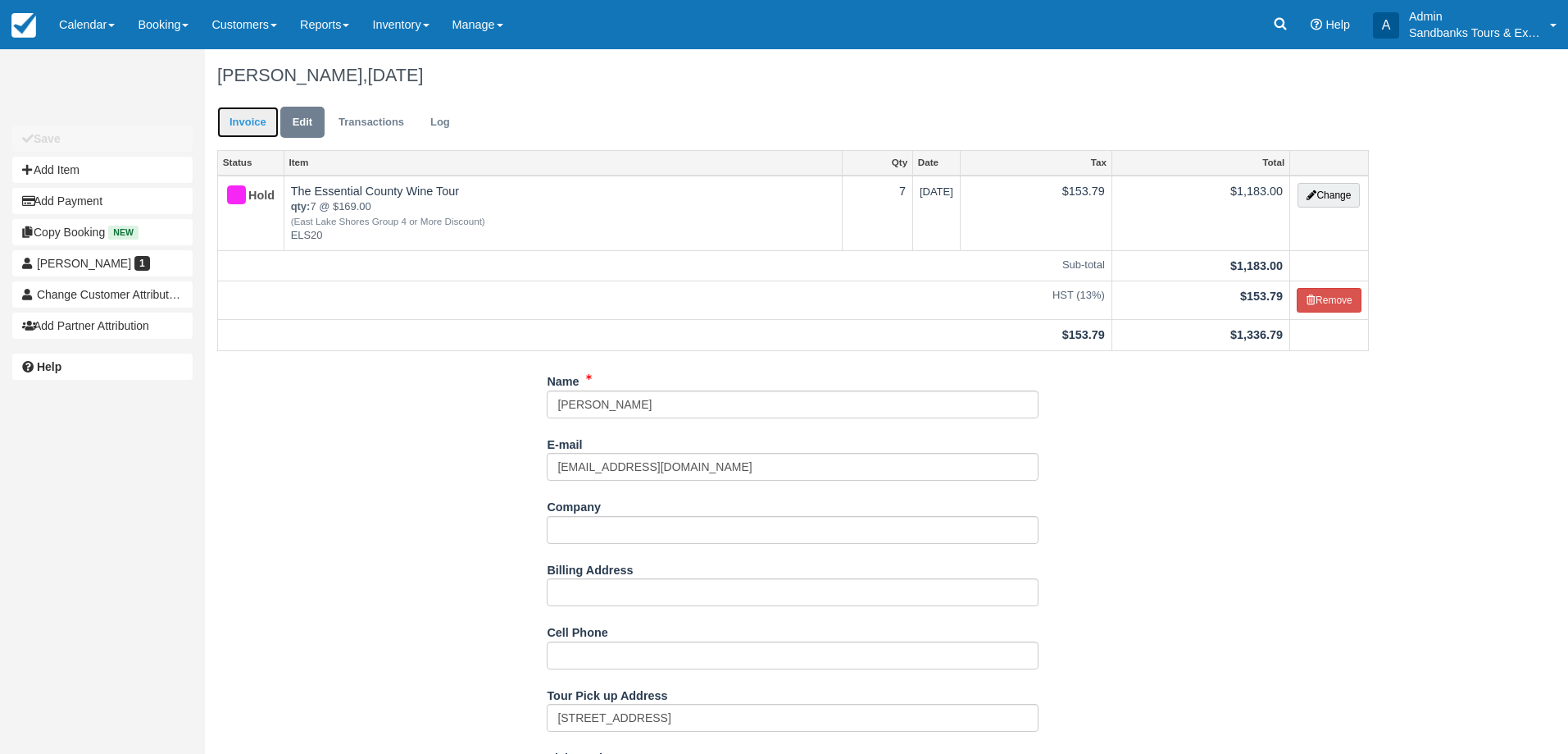
click at [226, 110] on link "Invoice" at bounding box center [248, 122] width 61 height 32
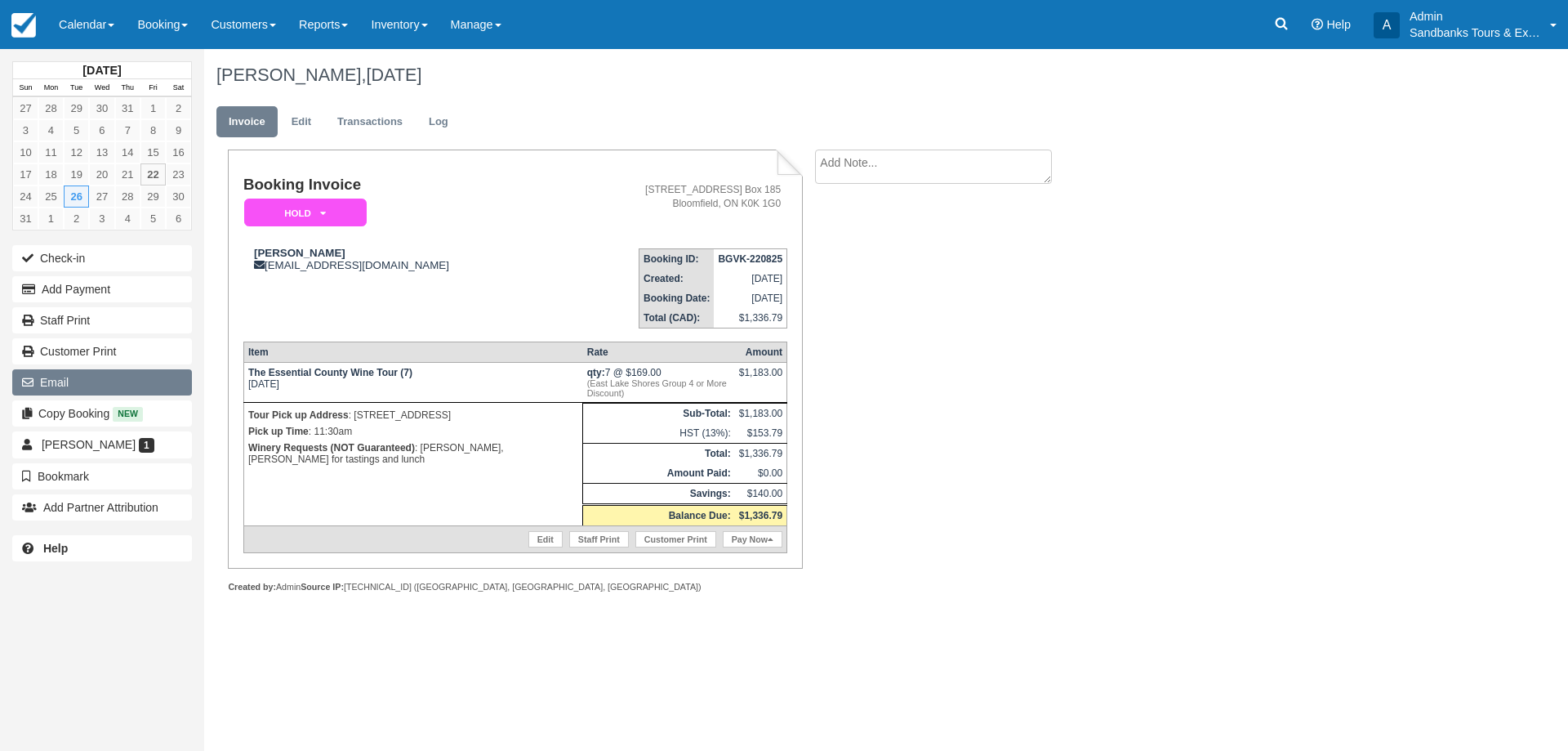
click at [70, 390] on button "Email" at bounding box center [102, 382] width 180 height 26
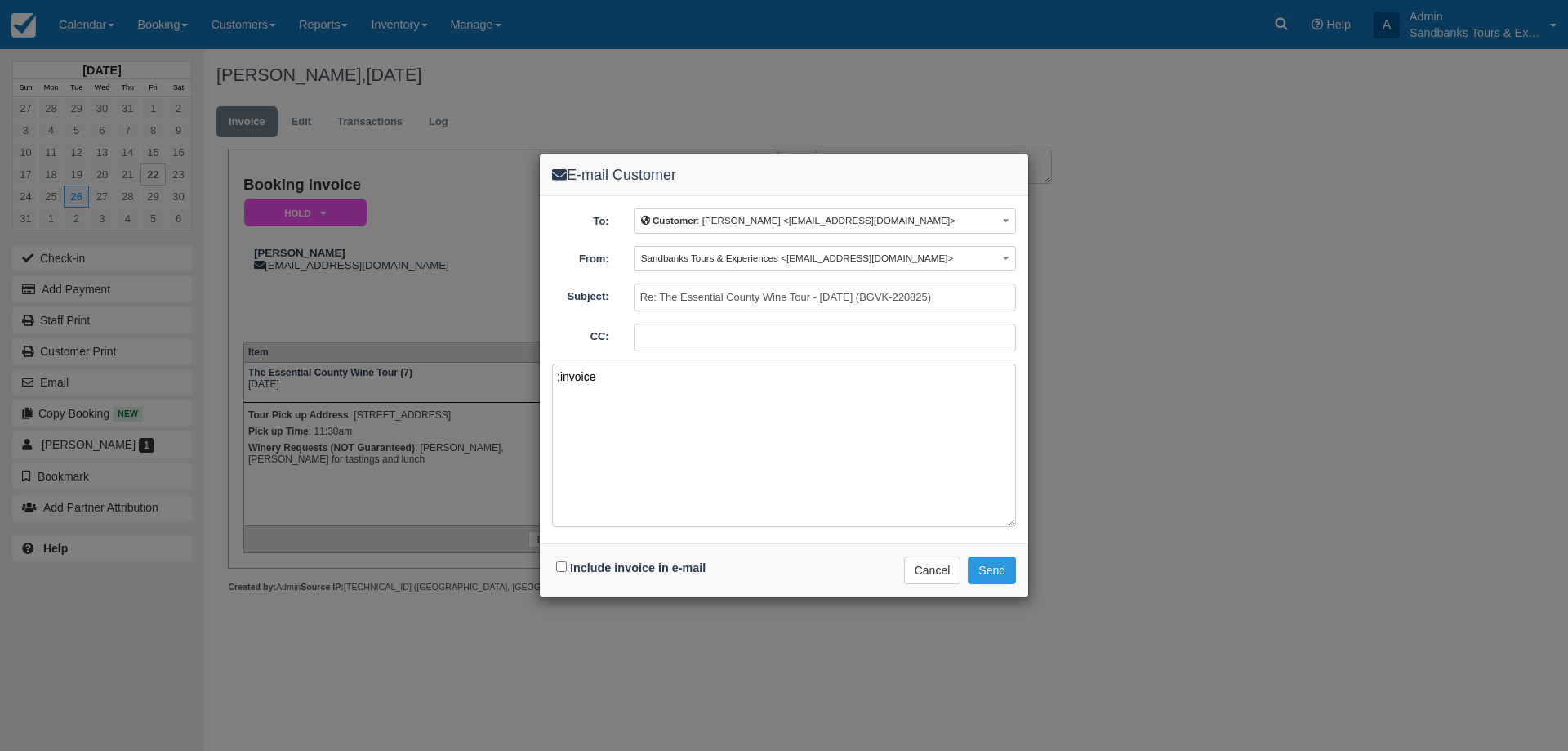
paste textarea "Please see your booking invoice below for a XXX tour for your group of XXX for …"
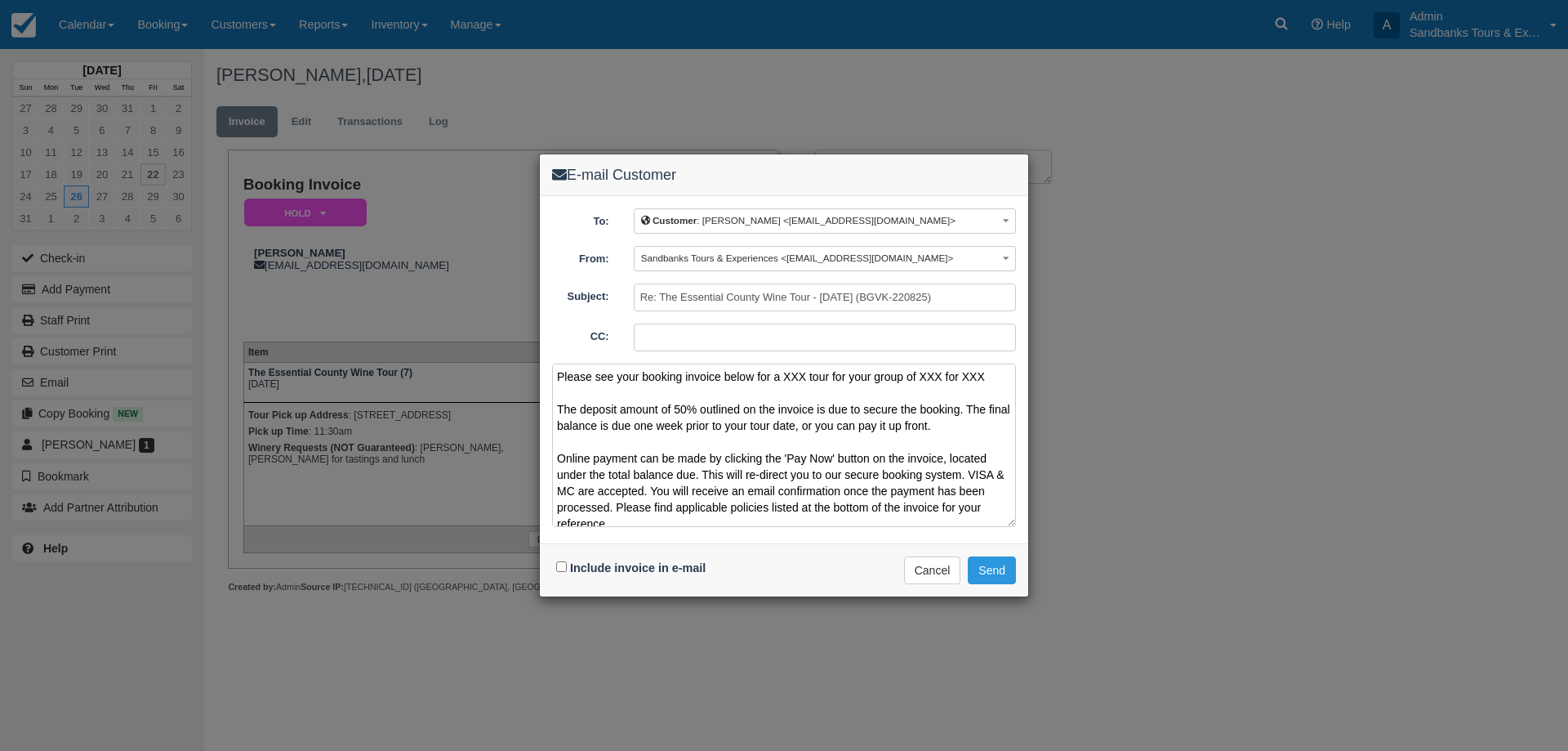
drag, startPoint x: 999, startPoint y: 382, endPoint x: 786, endPoint y: 383, distance: 213.0
click at [786, 383] on textarea "Please see your booking invoice below for a XXX tour for your group of XXX for …" at bounding box center [784, 445] width 464 height 164
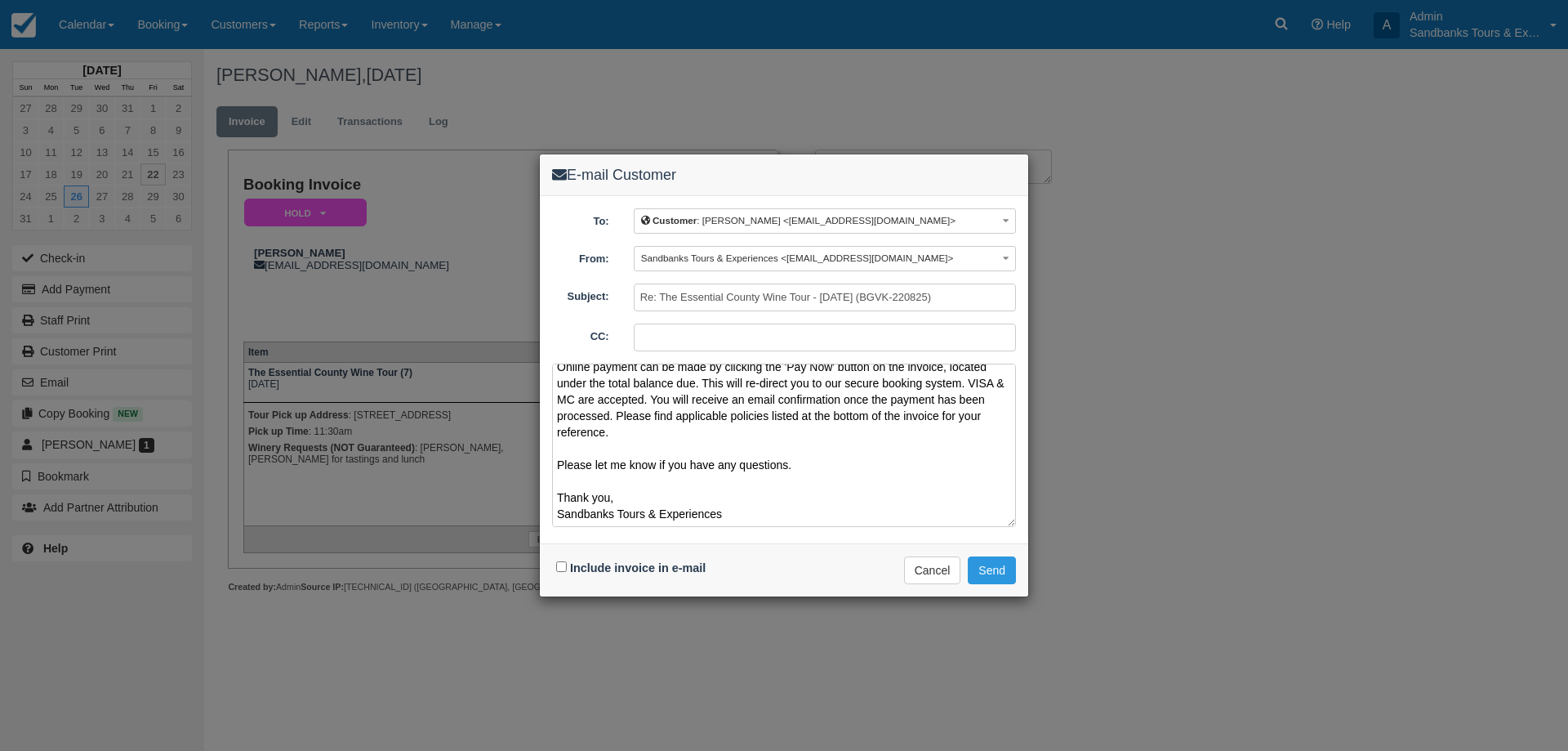
scroll to position [108, 0]
type textarea "Please see your booking invoice below for an Essential County Wine Tour for Tue…"
drag, startPoint x: 563, startPoint y: 563, endPoint x: 573, endPoint y: 561, distance: 10.2
click at [563, 563] on input "Include invoice in e-mail" at bounding box center [561, 565] width 11 height 11
checkbox input "true"
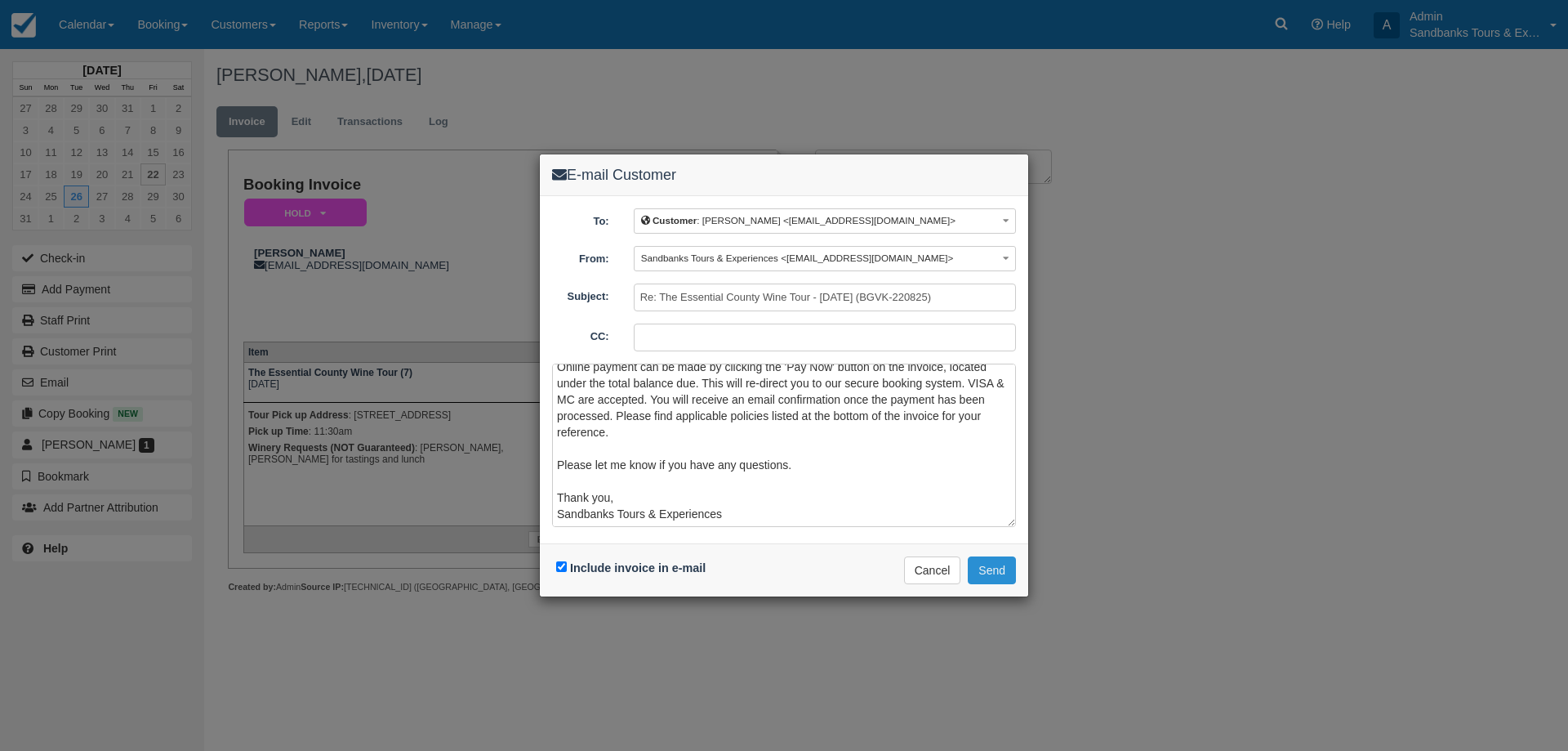
click at [980, 578] on button "Send" at bounding box center [992, 569] width 48 height 28
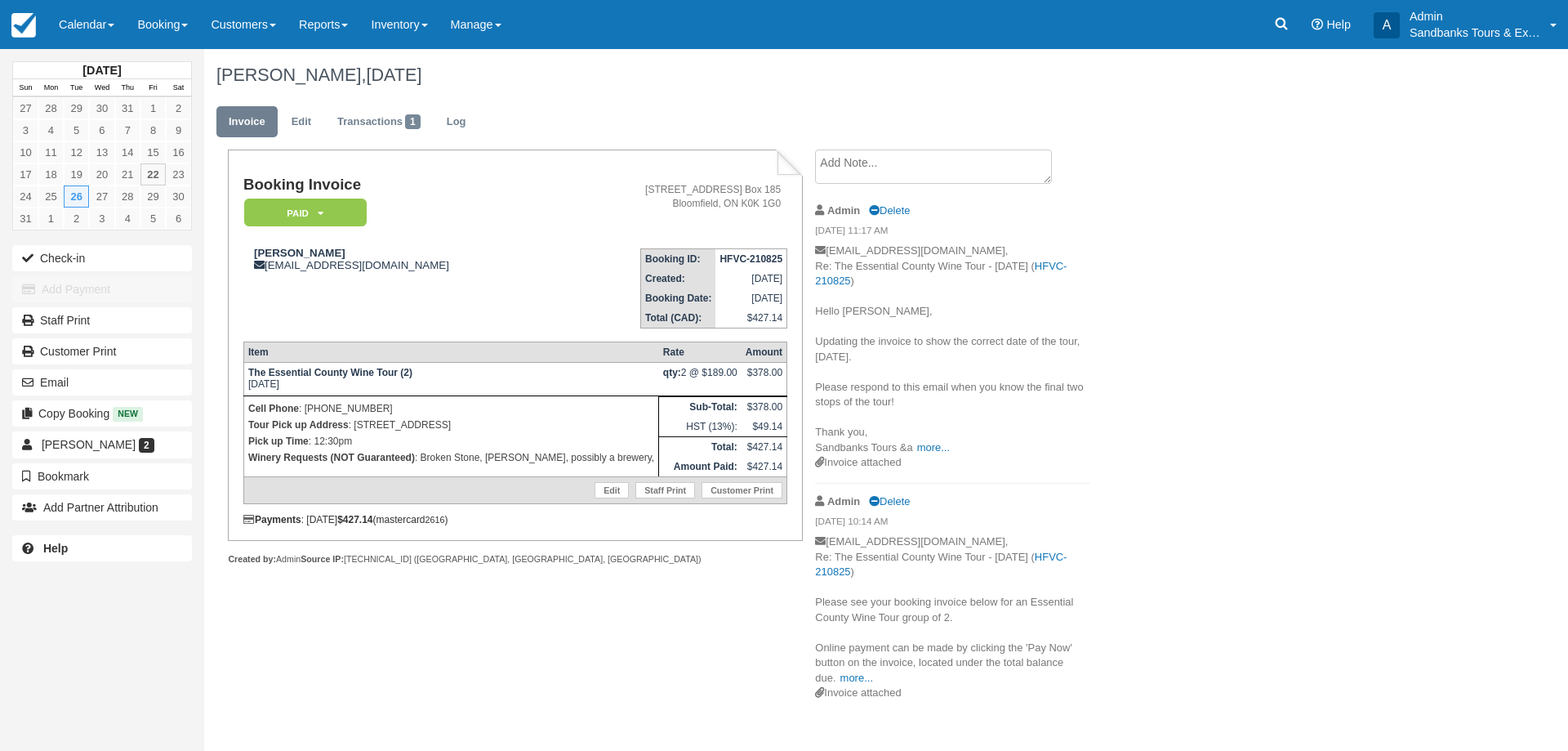
click at [1255, 270] on div "[PERSON_NAME], [DATE] Invoice Edit Transactions 1 Log Booking Invoice Paid   Pe…" at bounding box center [791, 381] width 1176 height 664
